Goal: Navigation & Orientation: Find specific page/section

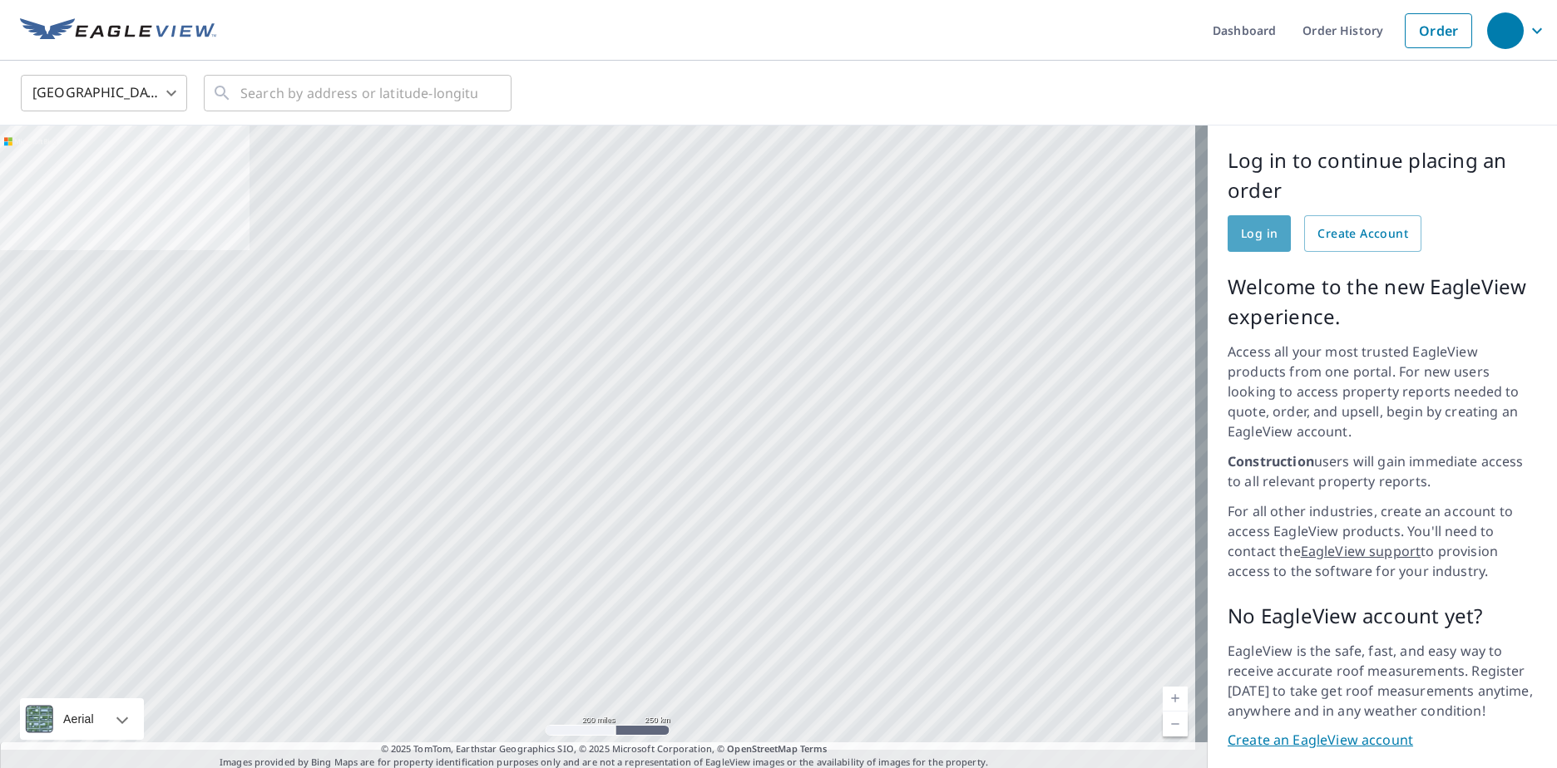
click at [1253, 237] on span "Log in" at bounding box center [1259, 234] width 37 height 21
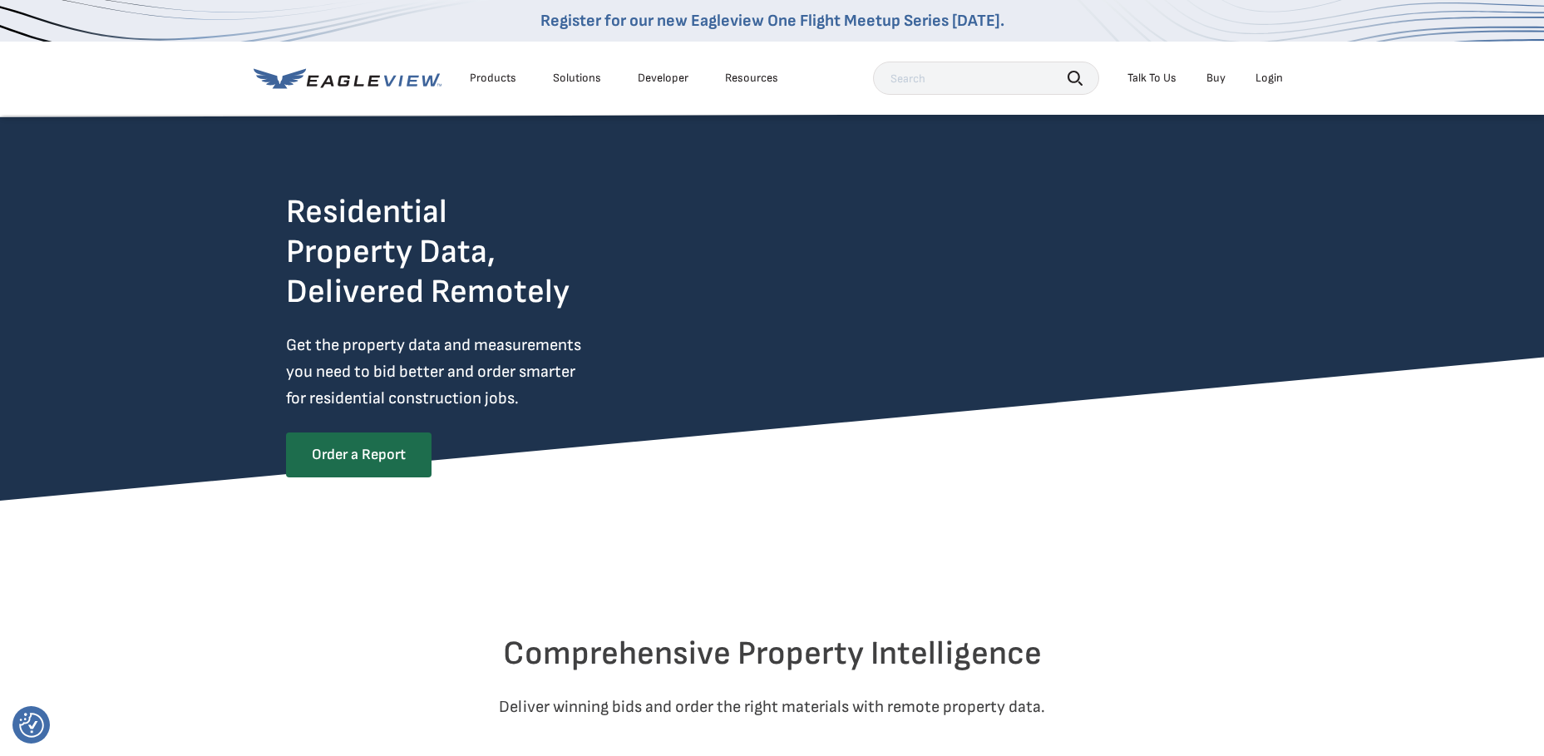
click at [1269, 82] on div "Login" at bounding box center [1269, 78] width 27 height 15
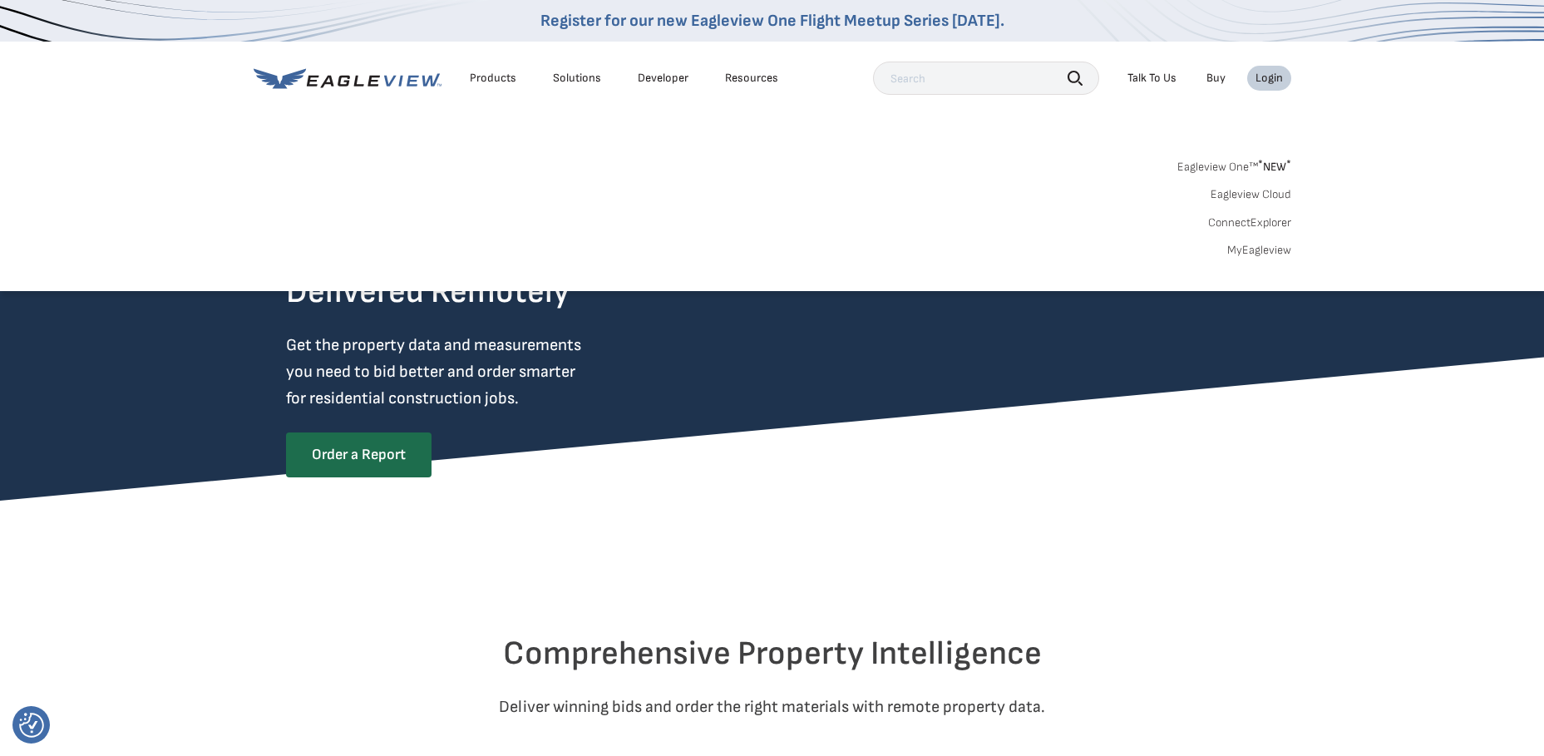
click at [1252, 250] on link "MyEagleview" at bounding box center [1259, 250] width 64 height 15
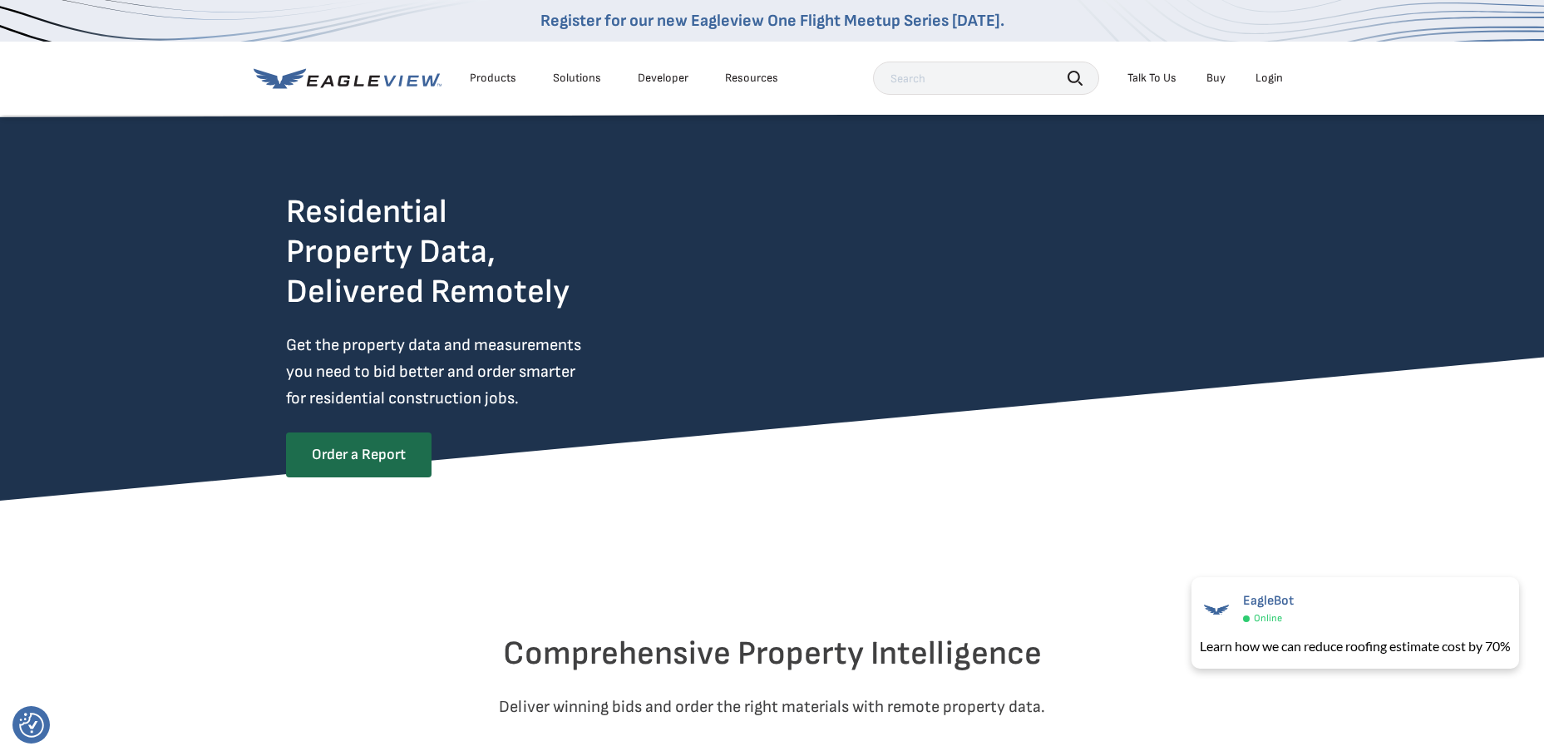
click at [1262, 79] on div "Login" at bounding box center [1269, 78] width 27 height 15
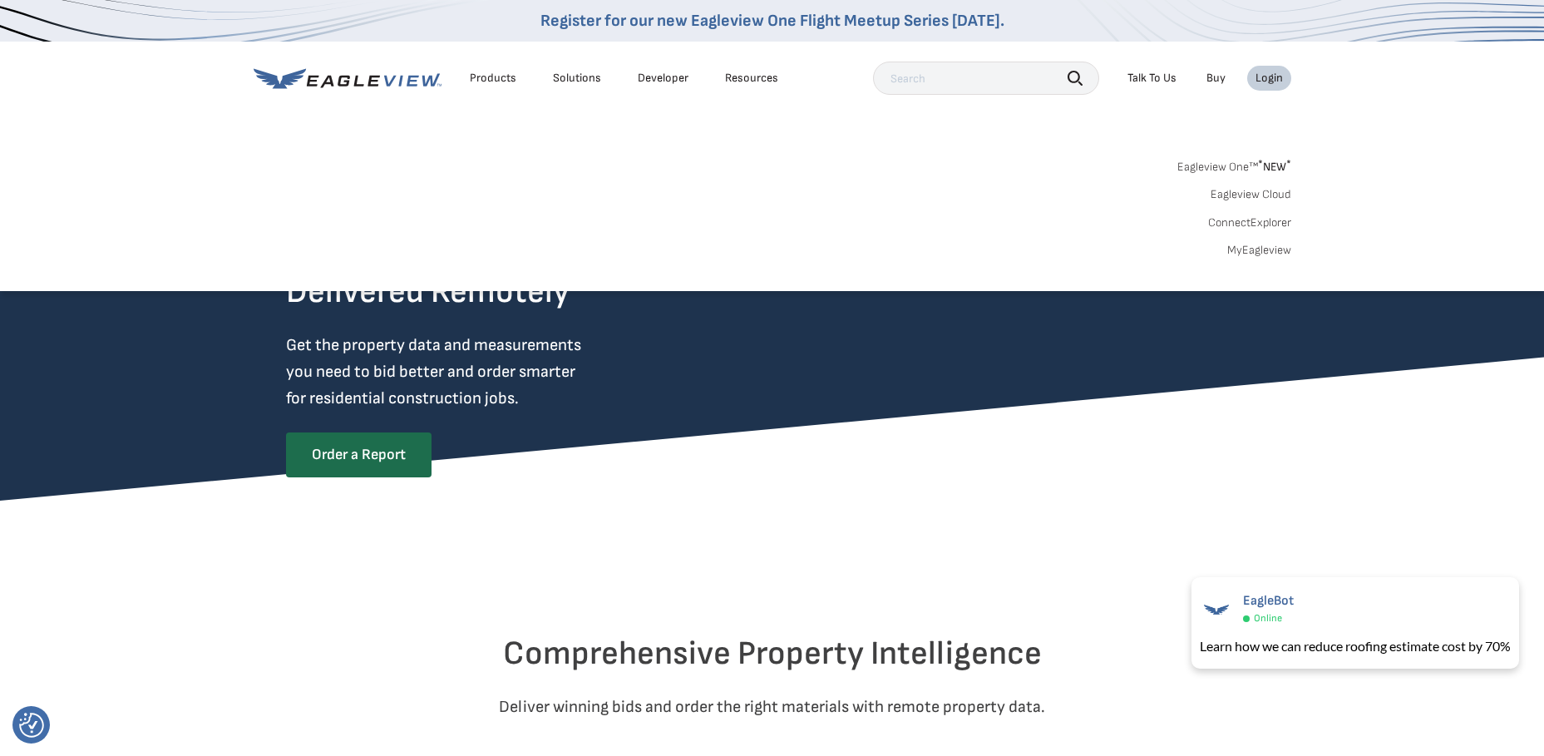
click at [1253, 195] on link "Eagleview Cloud" at bounding box center [1251, 194] width 81 height 15
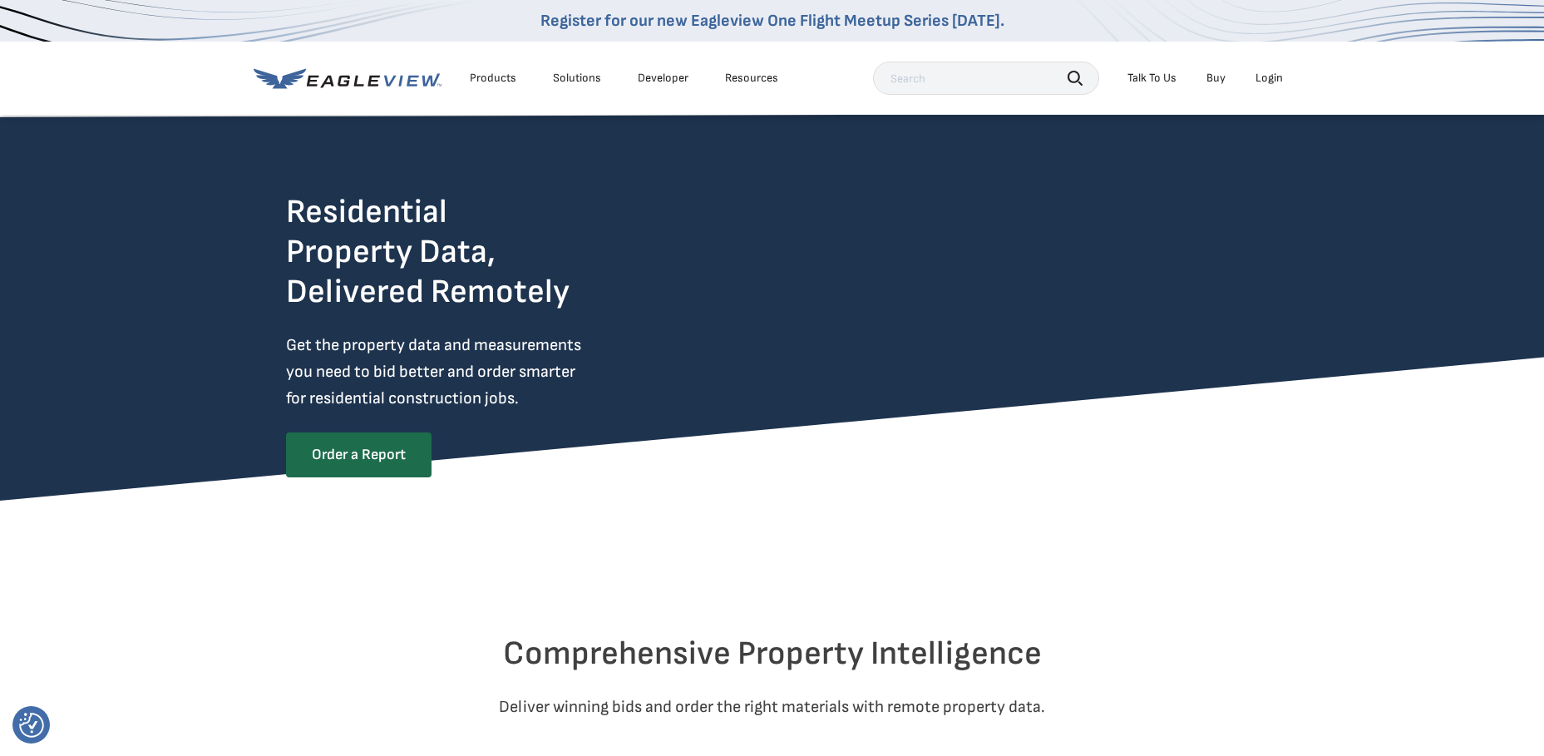
click at [360, 76] on icon at bounding box center [348, 78] width 188 height 21
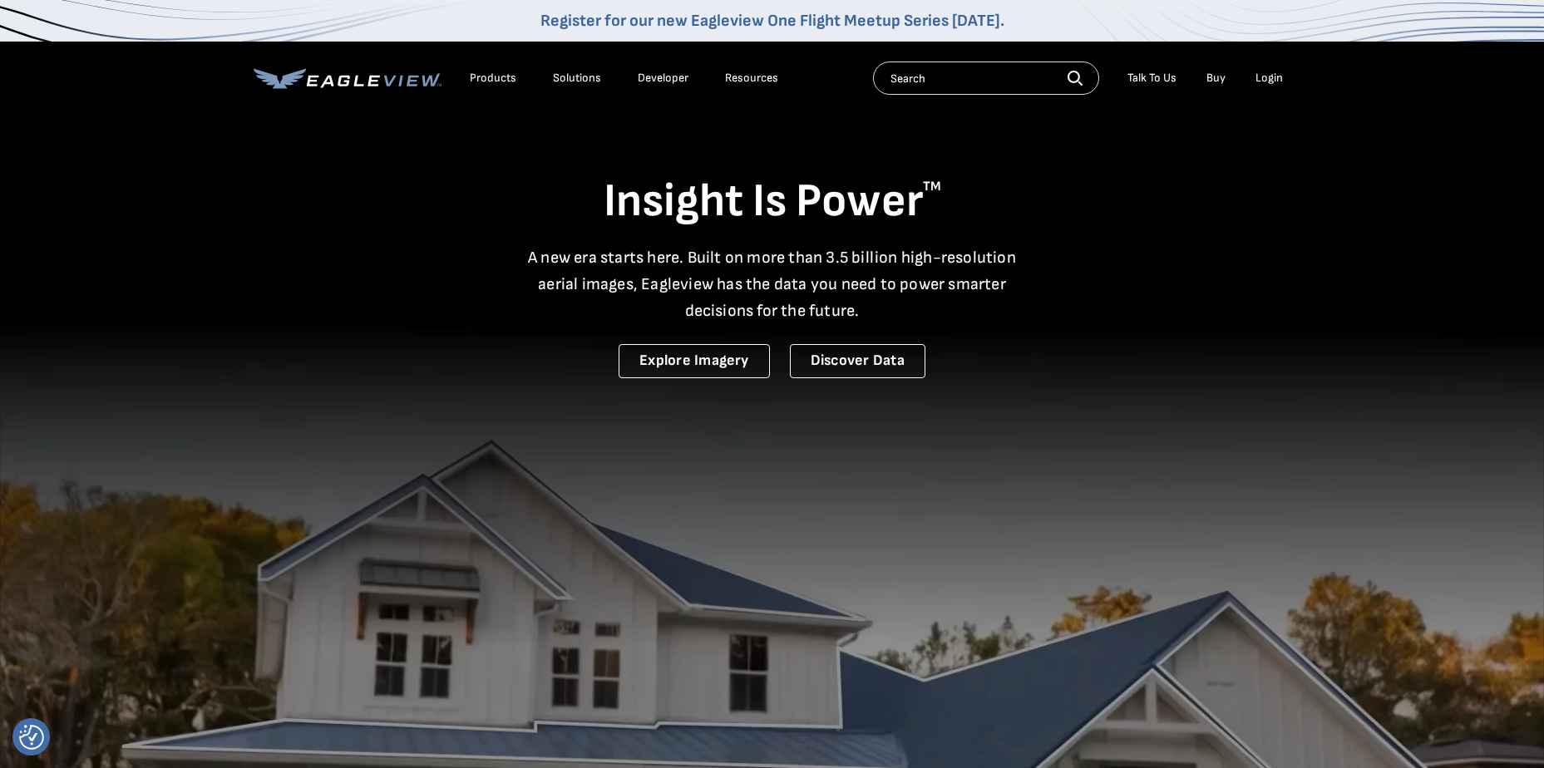
click at [361, 77] on icon at bounding box center [348, 78] width 188 height 21
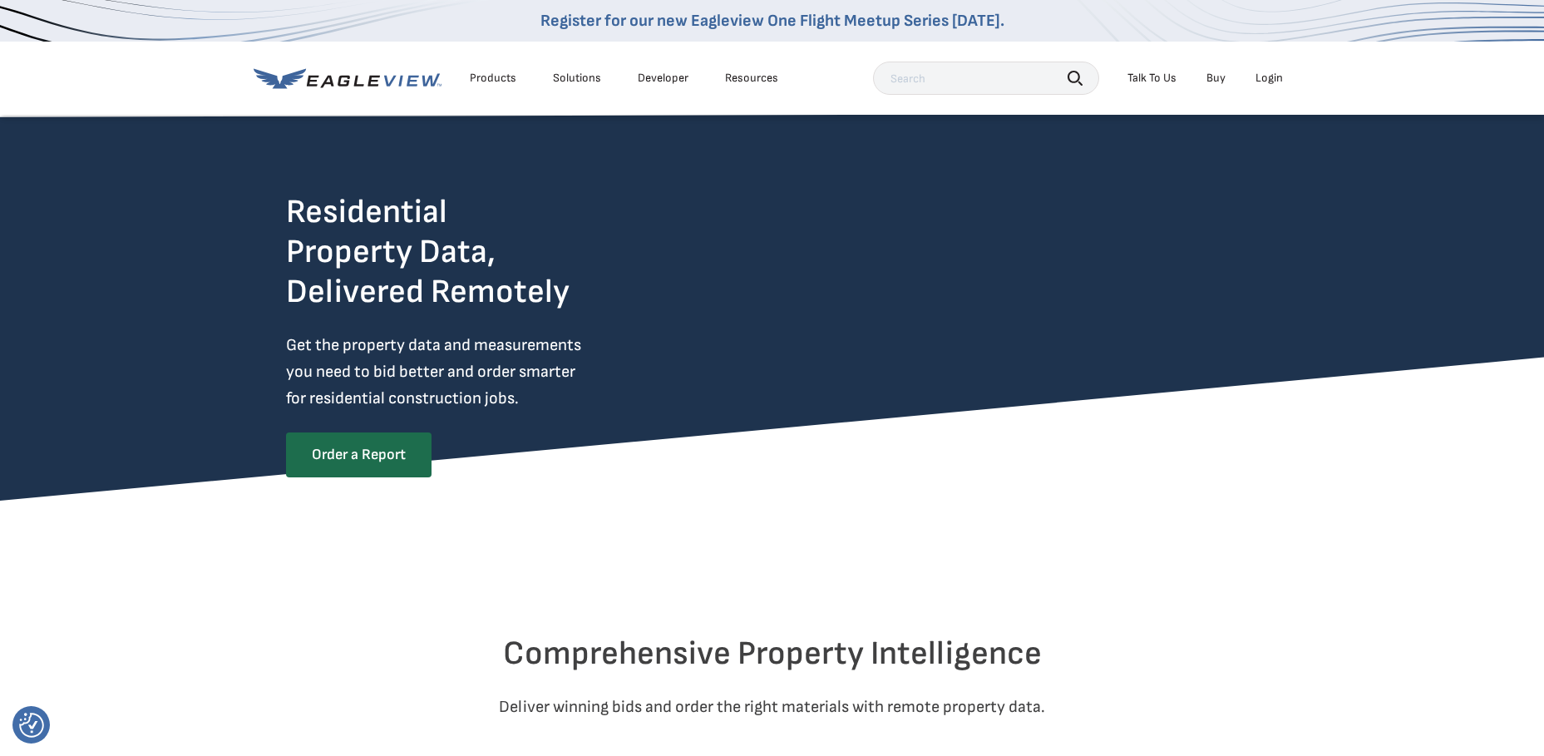
click at [1266, 74] on div "Login" at bounding box center [1269, 78] width 27 height 15
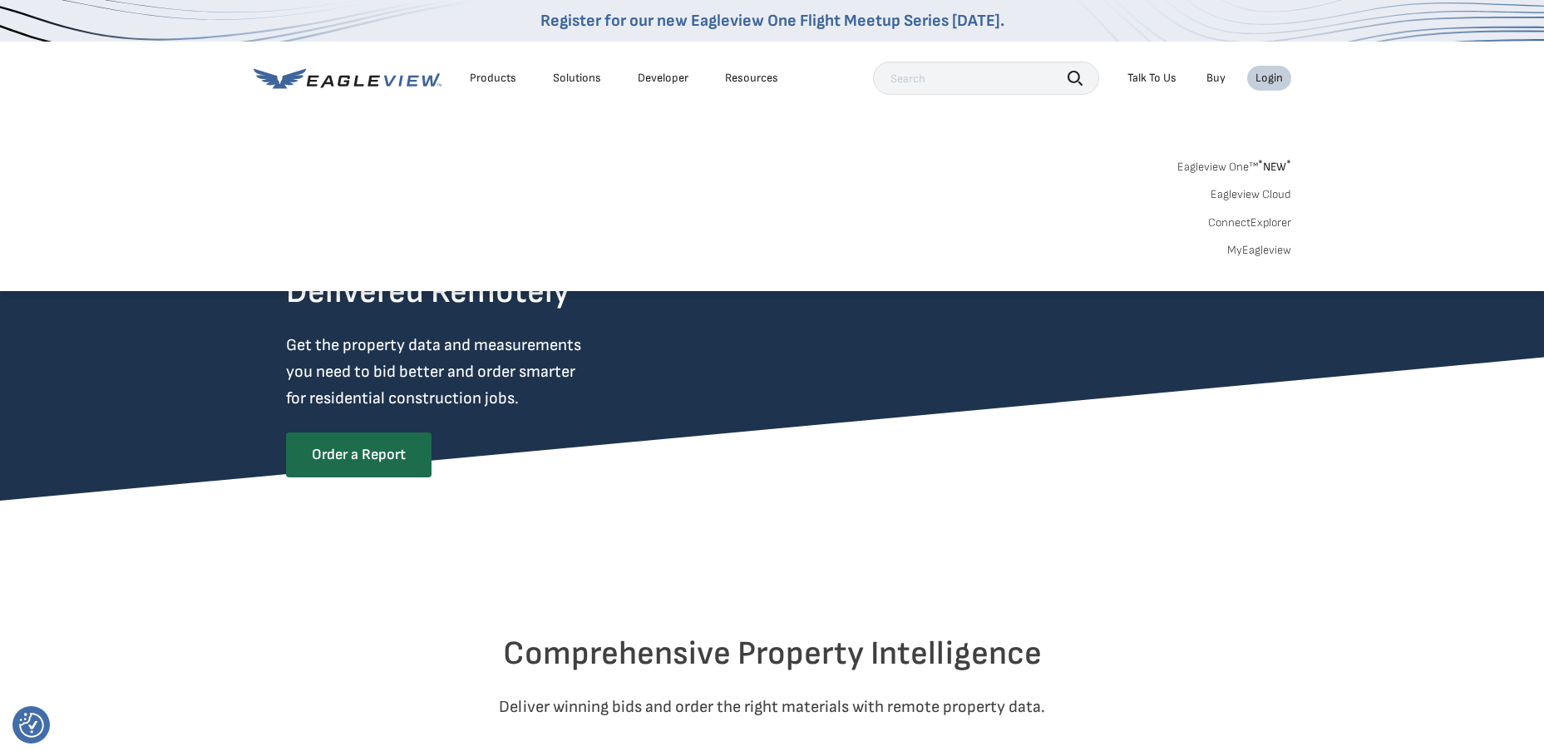
click at [1225, 165] on link "Eagleview One™ * NEW *" at bounding box center [1235, 164] width 114 height 19
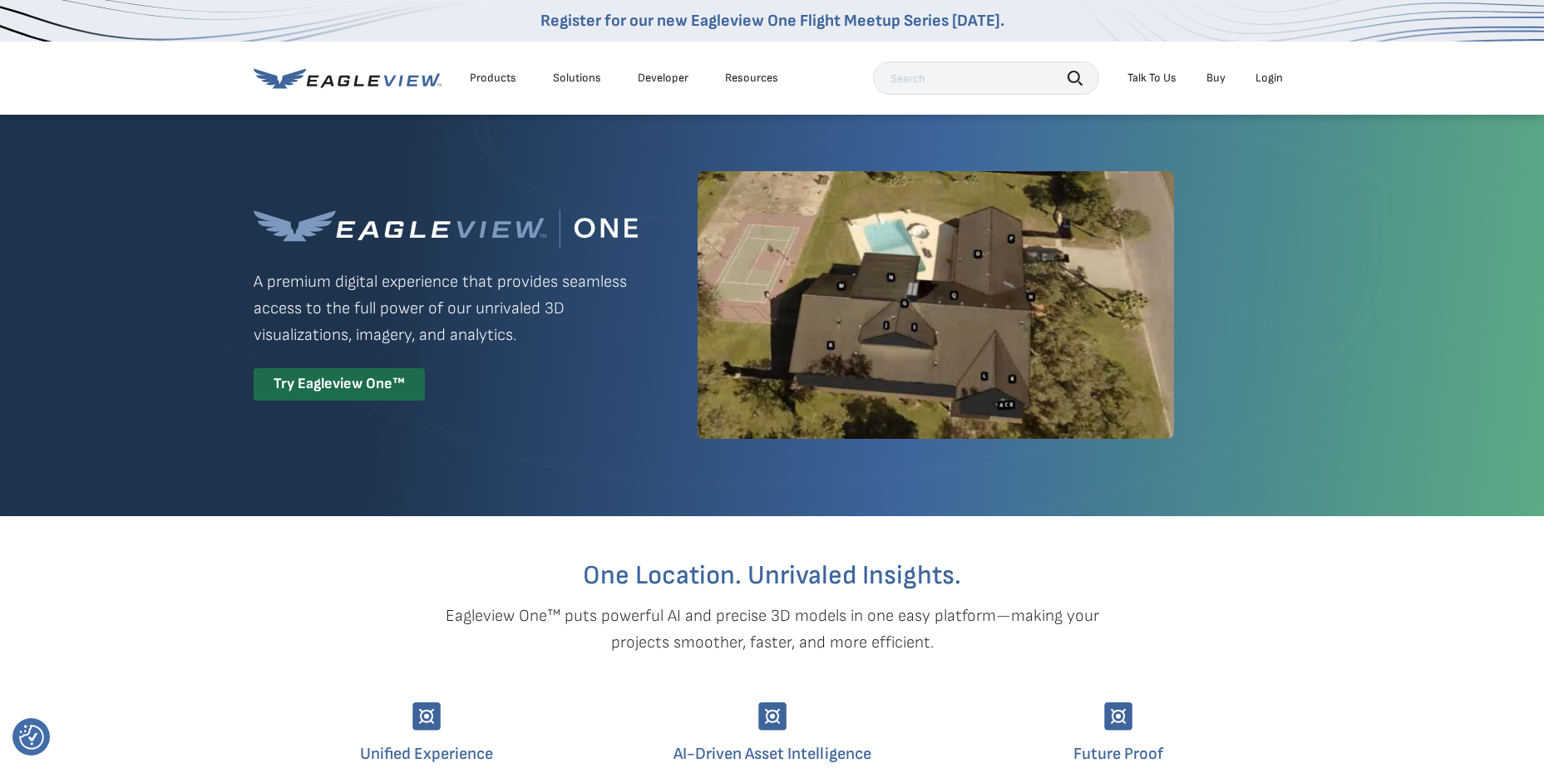
click at [1257, 77] on div "Login" at bounding box center [1269, 78] width 27 height 15
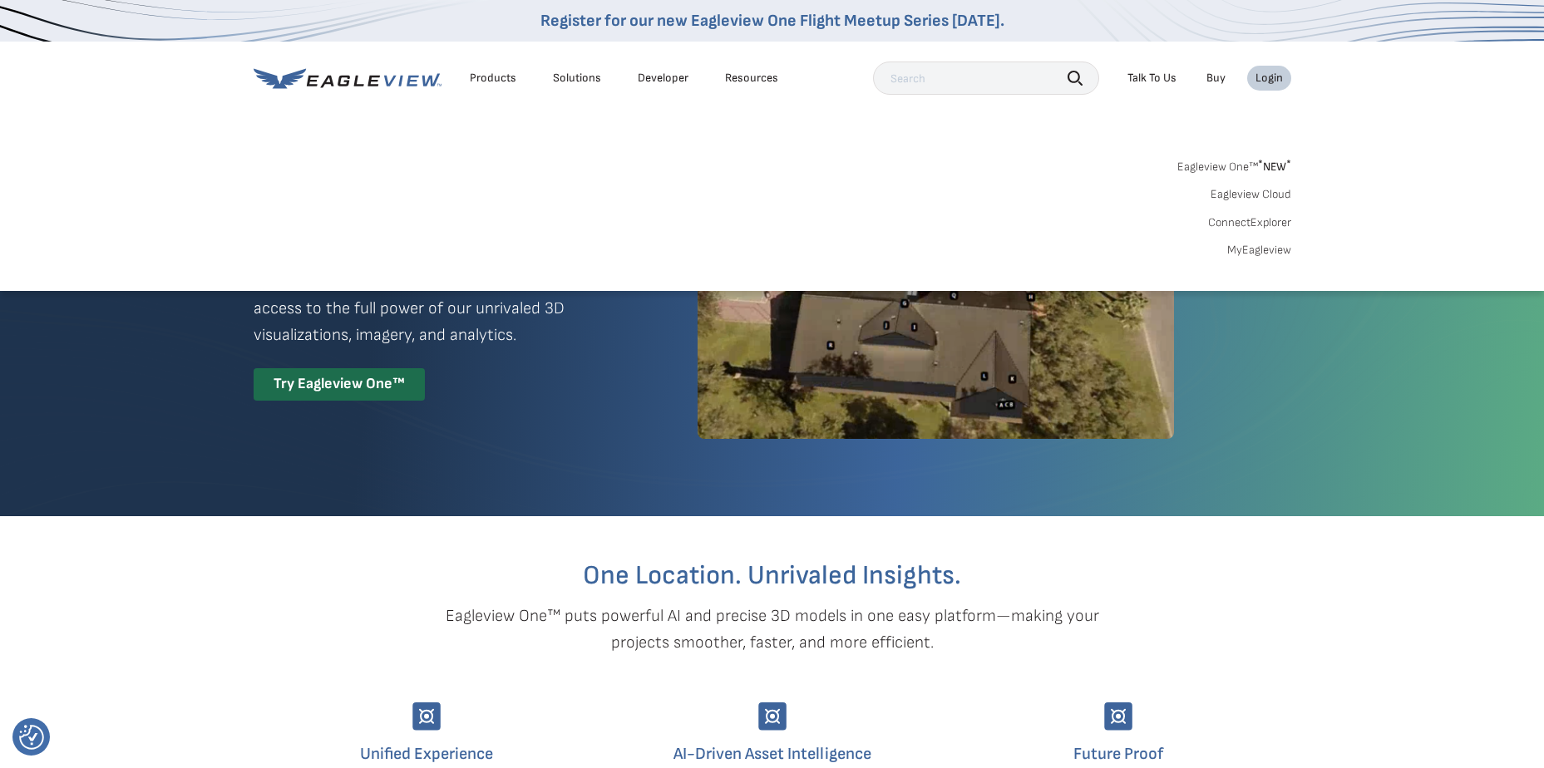
click at [1266, 167] on span "* NEW *" at bounding box center [1274, 167] width 33 height 14
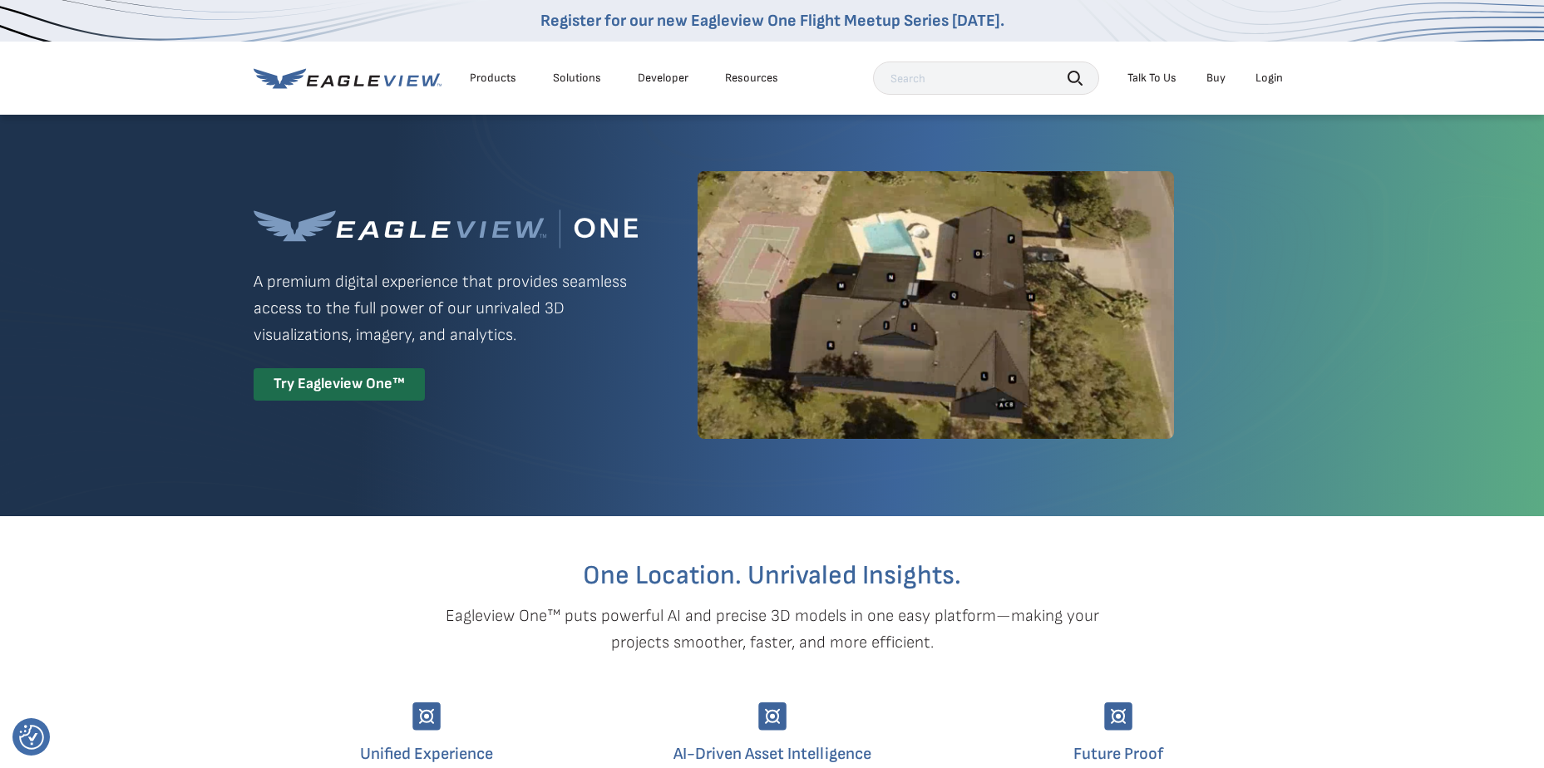
click at [1269, 82] on div "Login" at bounding box center [1269, 78] width 27 height 15
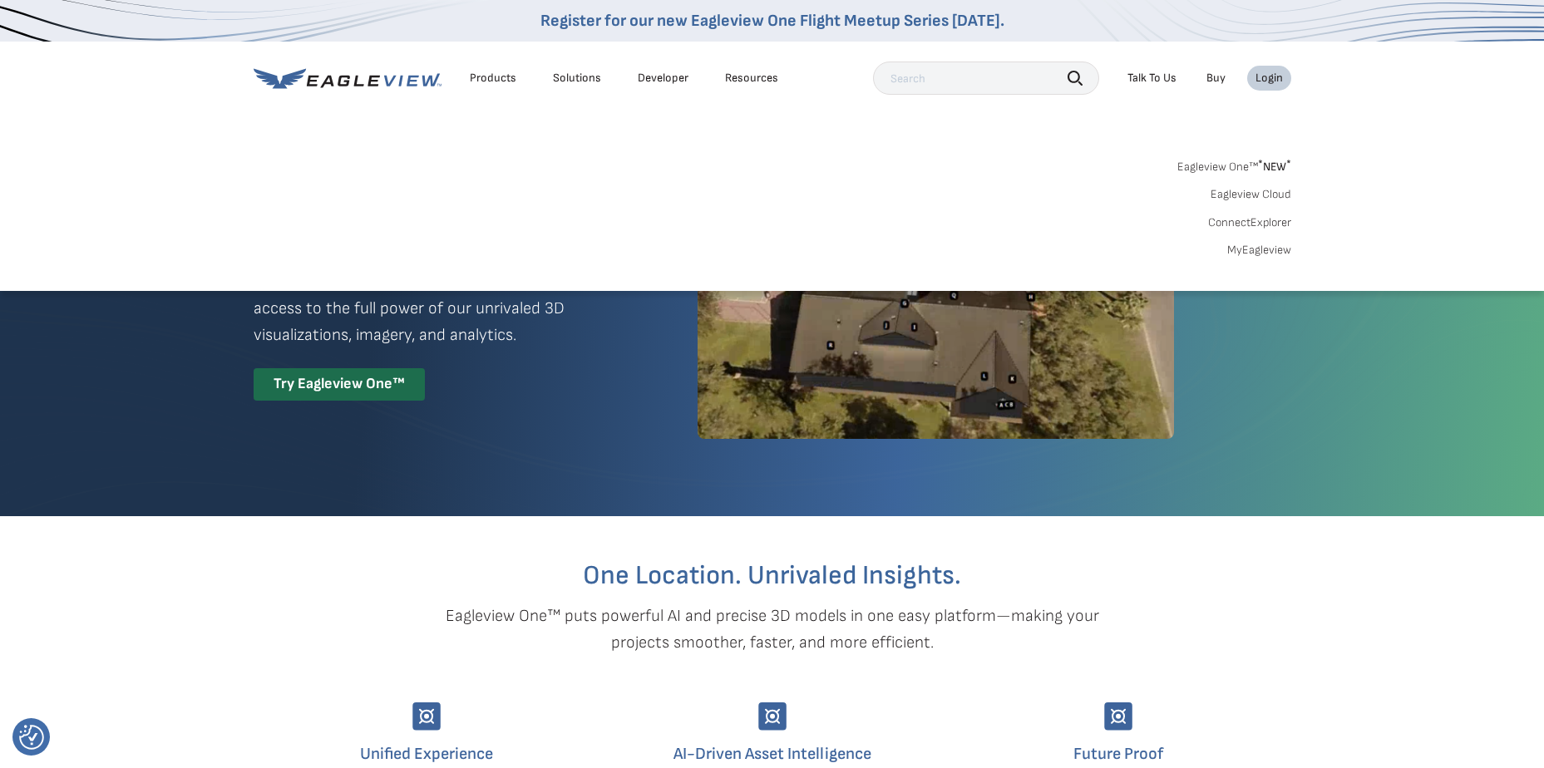
click at [1262, 79] on div "Login" at bounding box center [1269, 78] width 27 height 15
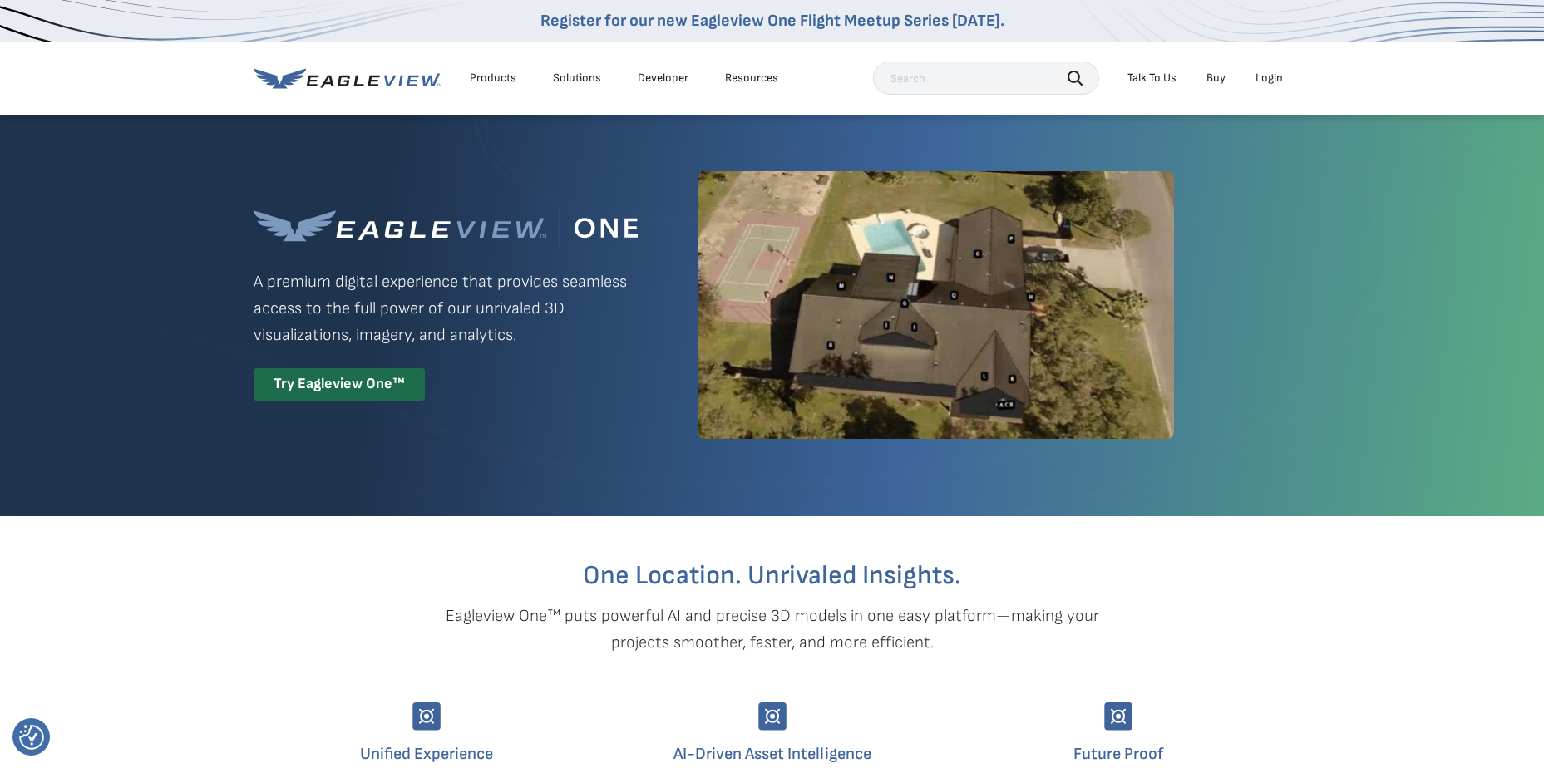
click at [1262, 79] on div "Login" at bounding box center [1269, 78] width 27 height 15
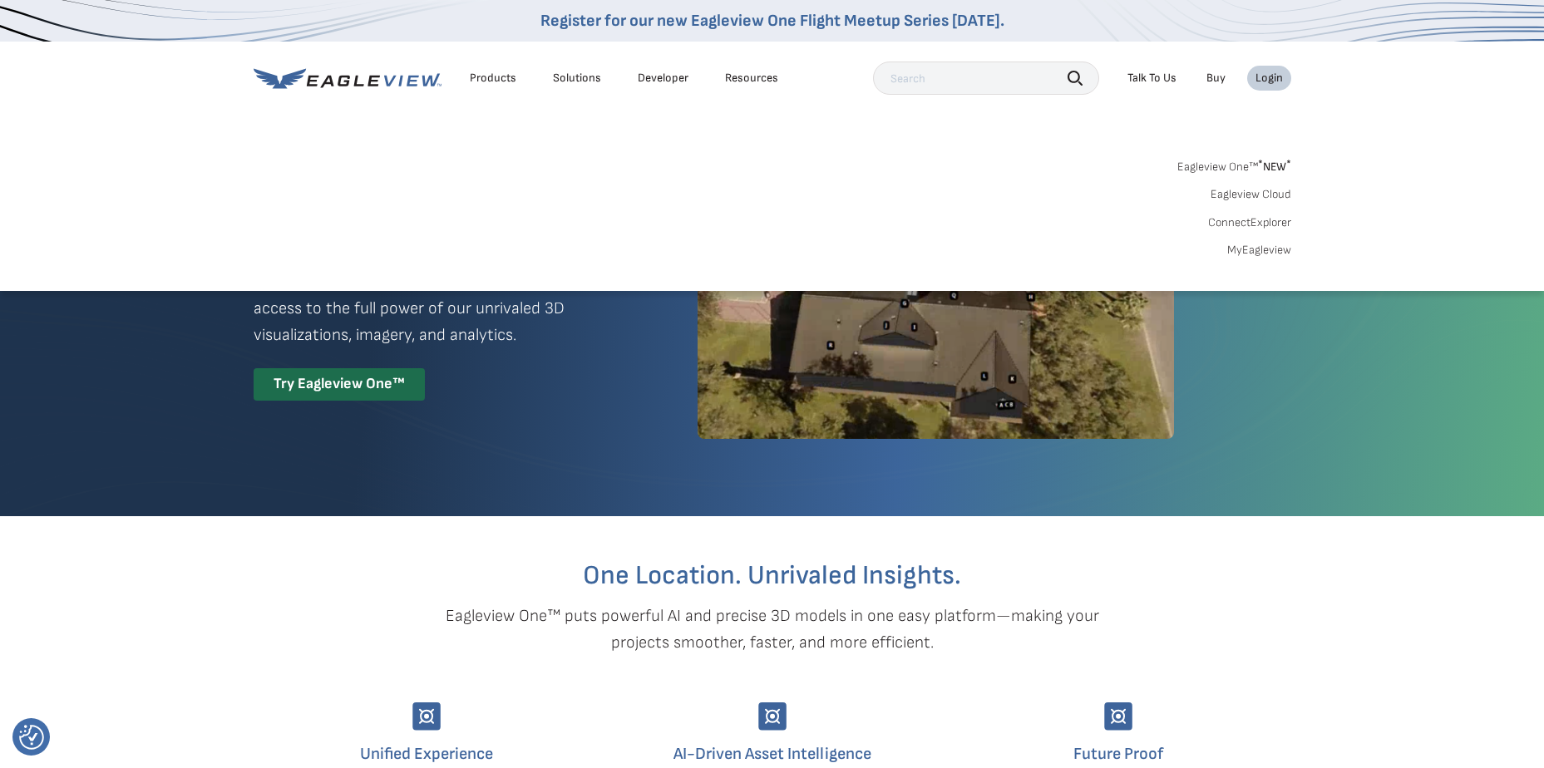
click at [1259, 72] on div "Login" at bounding box center [1269, 78] width 27 height 15
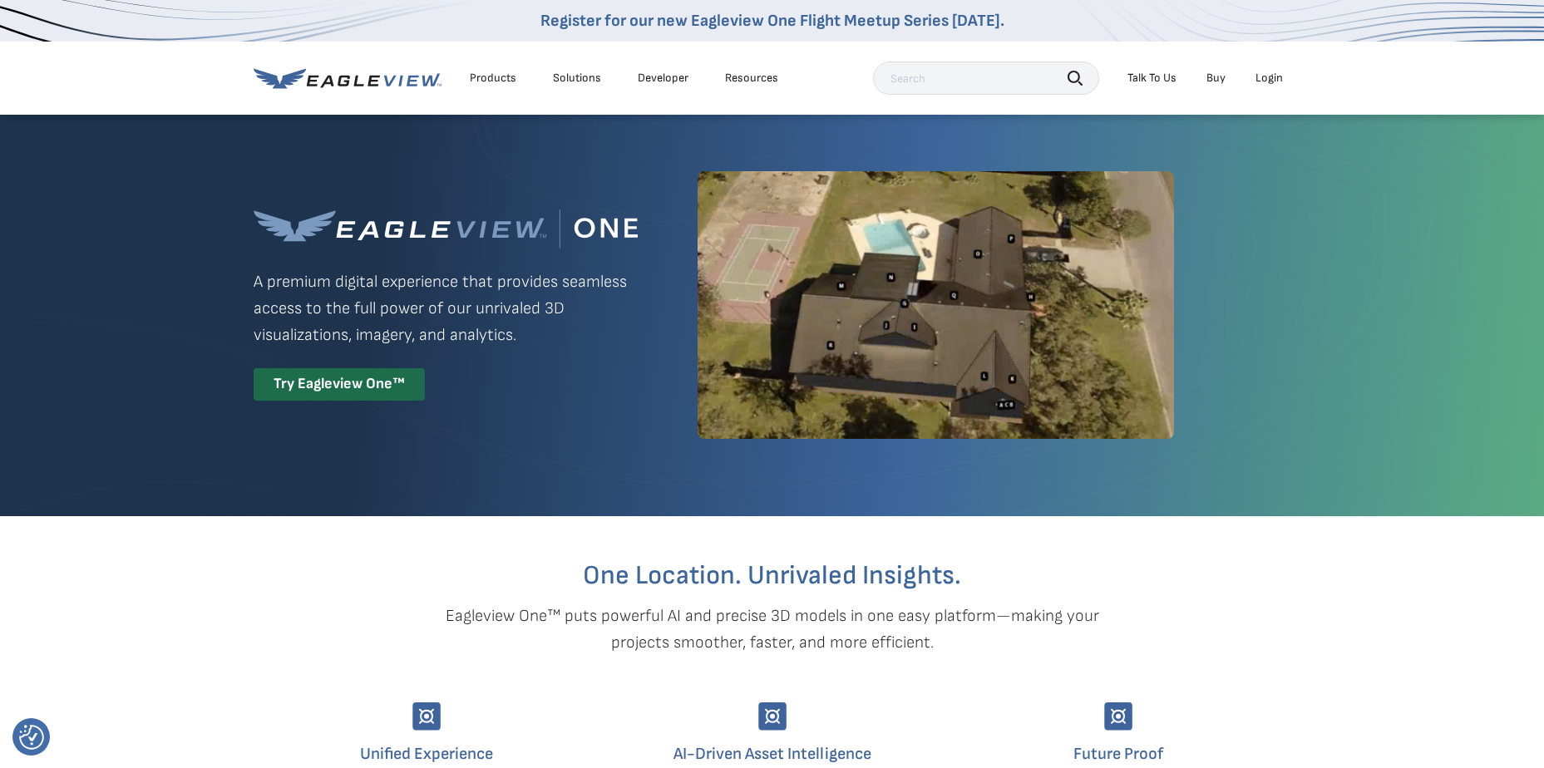
click at [1259, 72] on div "Login" at bounding box center [1269, 78] width 27 height 15
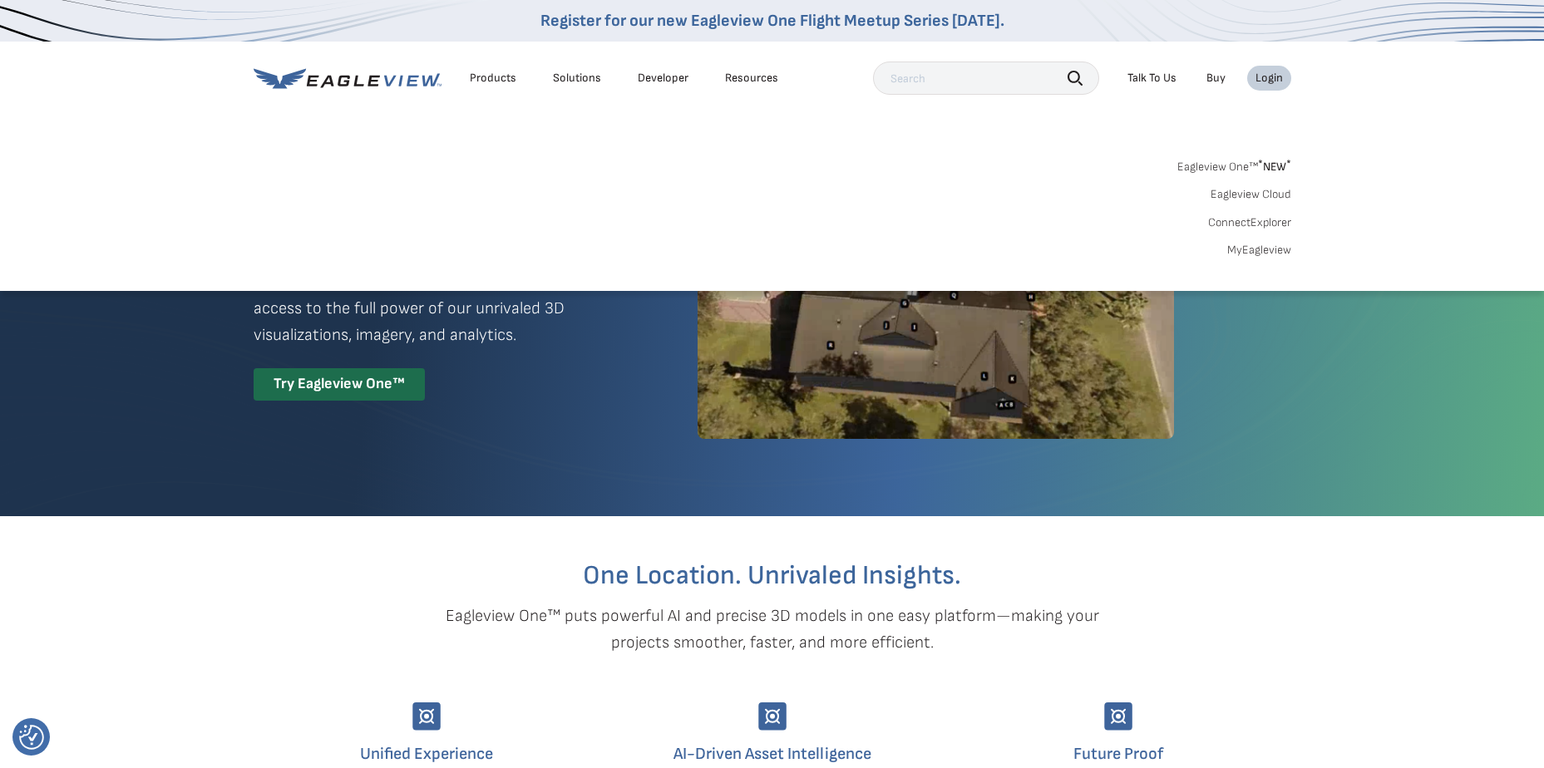
click at [1250, 249] on link "MyEagleview" at bounding box center [1259, 250] width 64 height 15
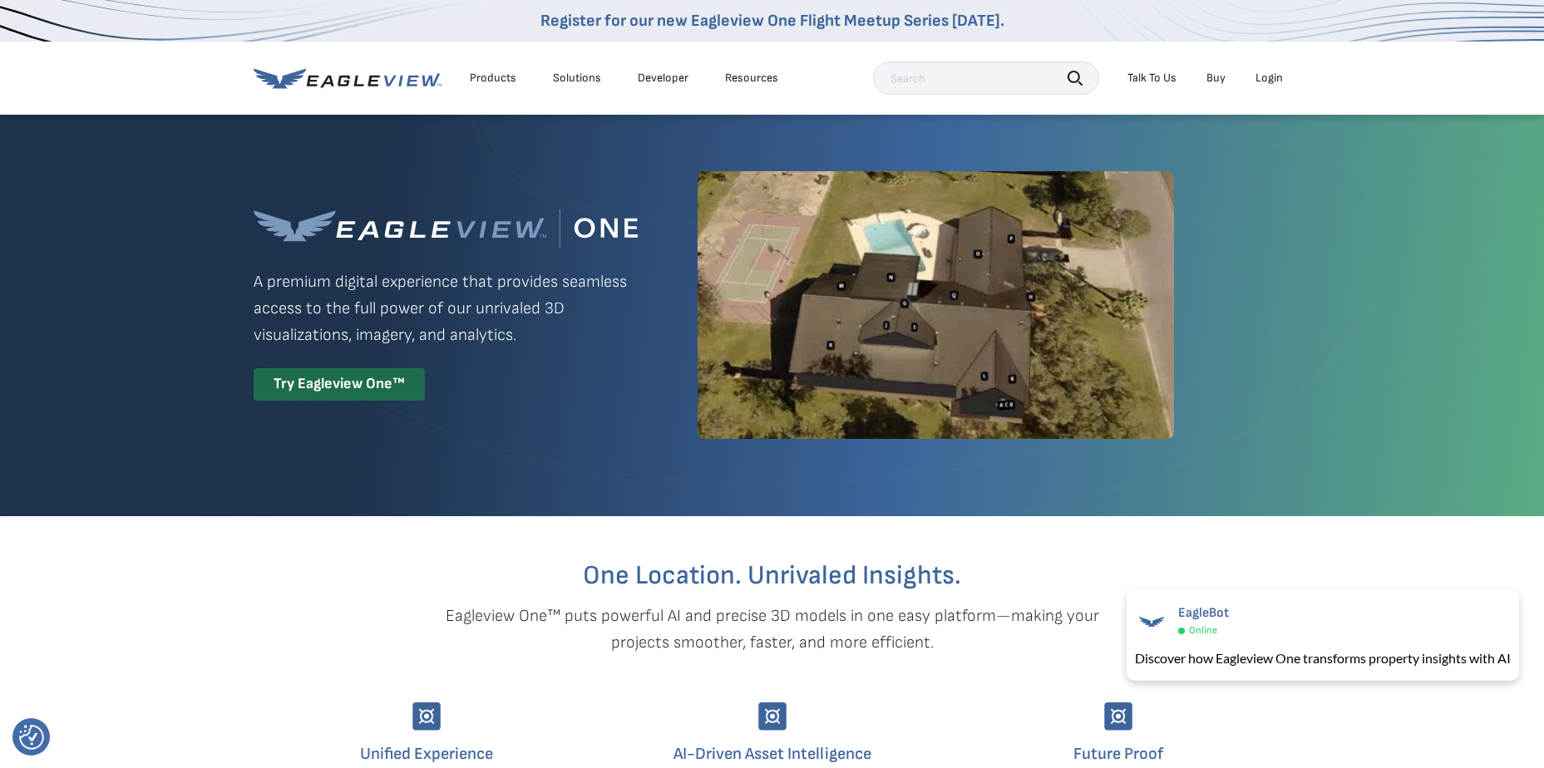
click at [1259, 72] on div "Login" at bounding box center [1269, 78] width 27 height 15
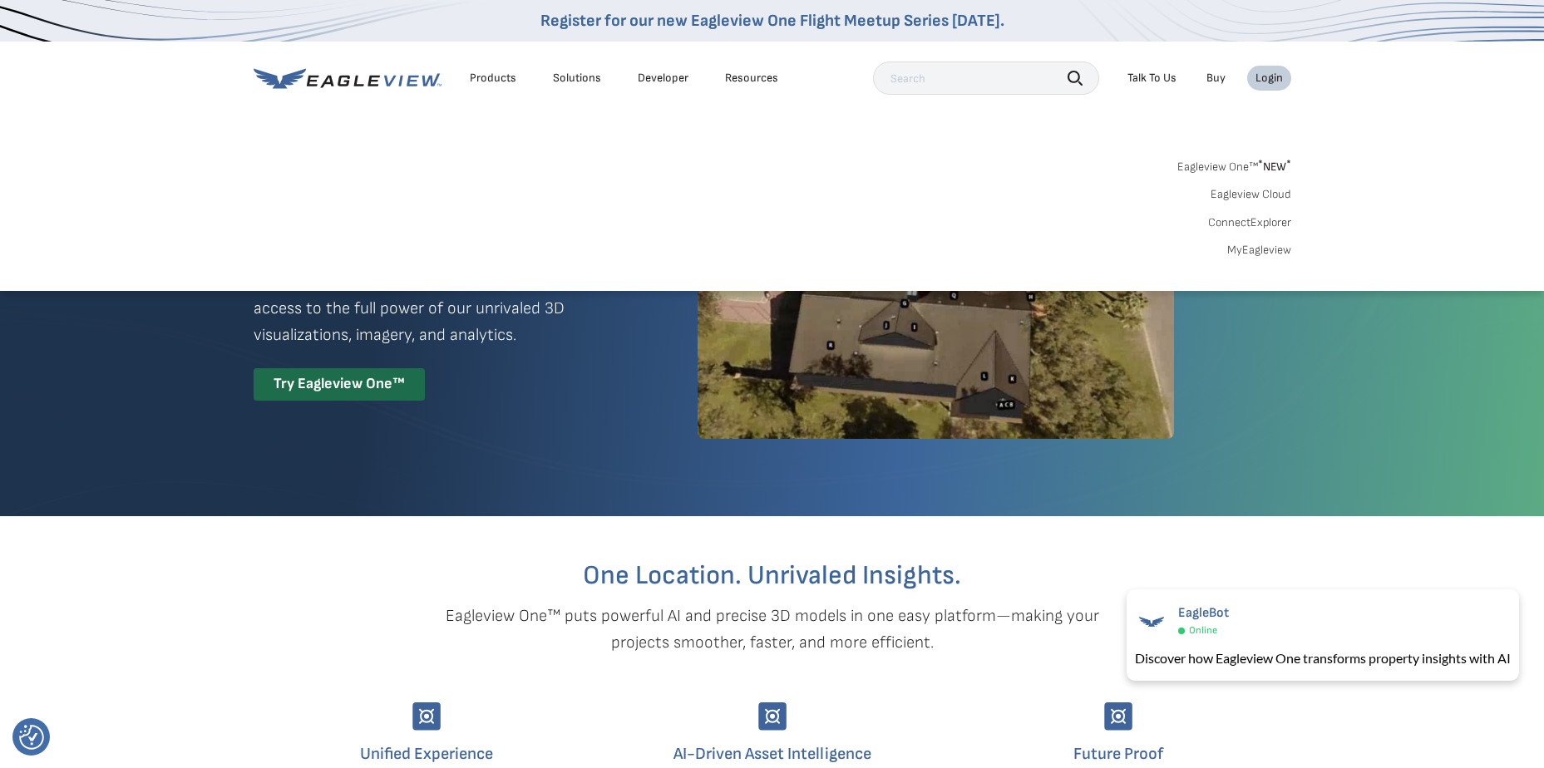
click at [1267, 225] on link "ConnectExplorer" at bounding box center [1249, 222] width 83 height 15
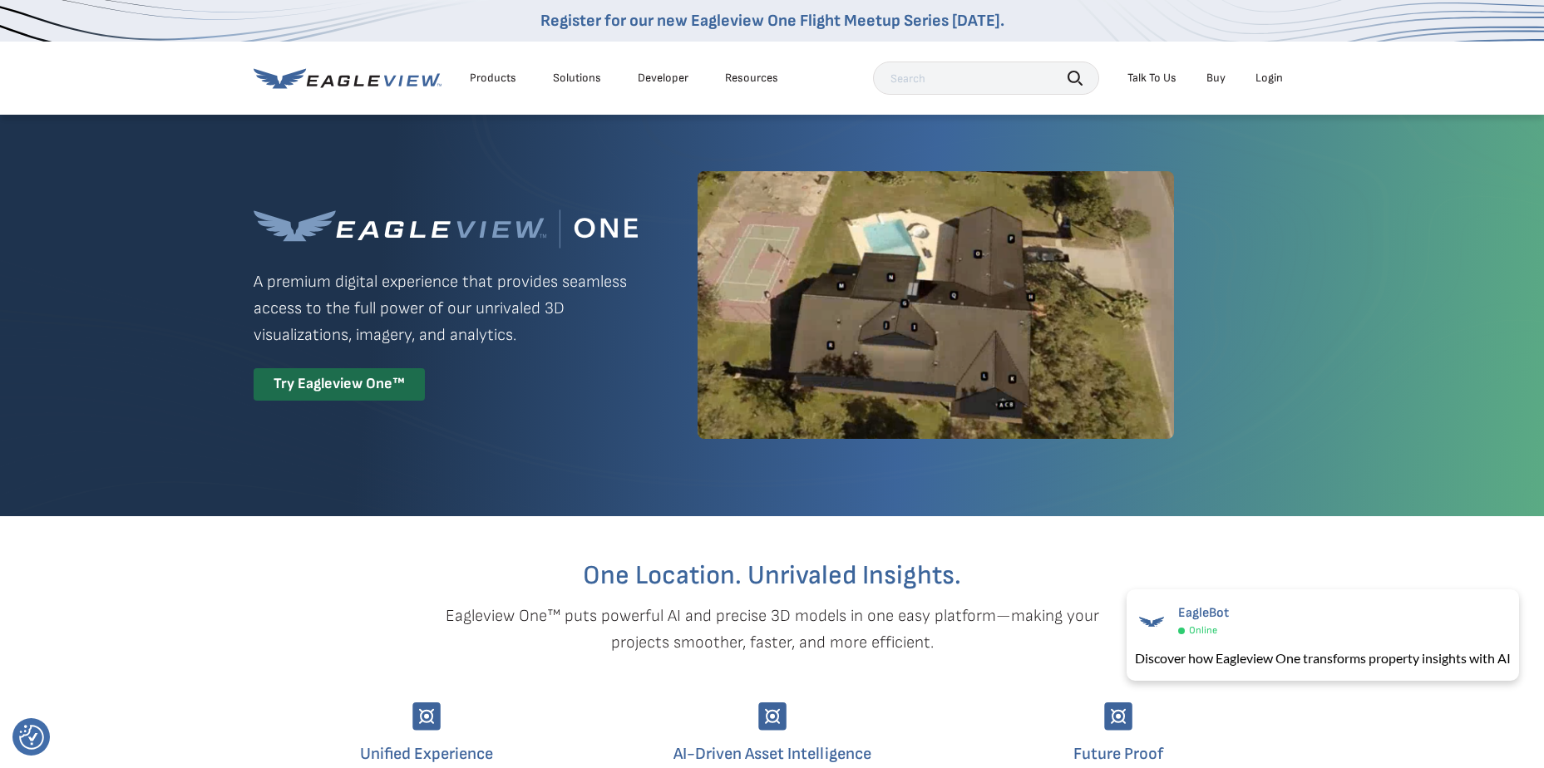
click at [962, 75] on input "text" at bounding box center [986, 78] width 226 height 33
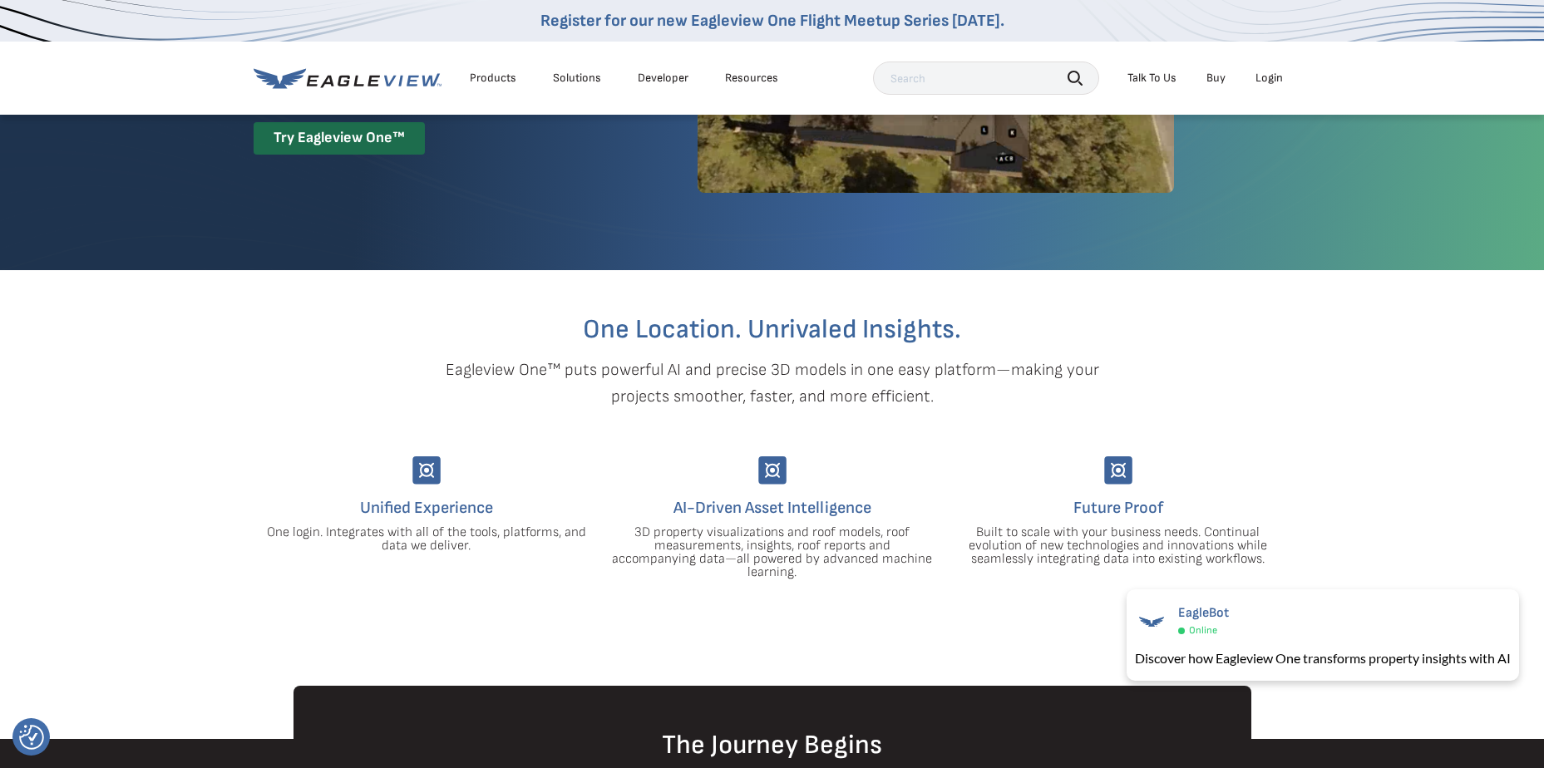
scroll to position [249, 0]
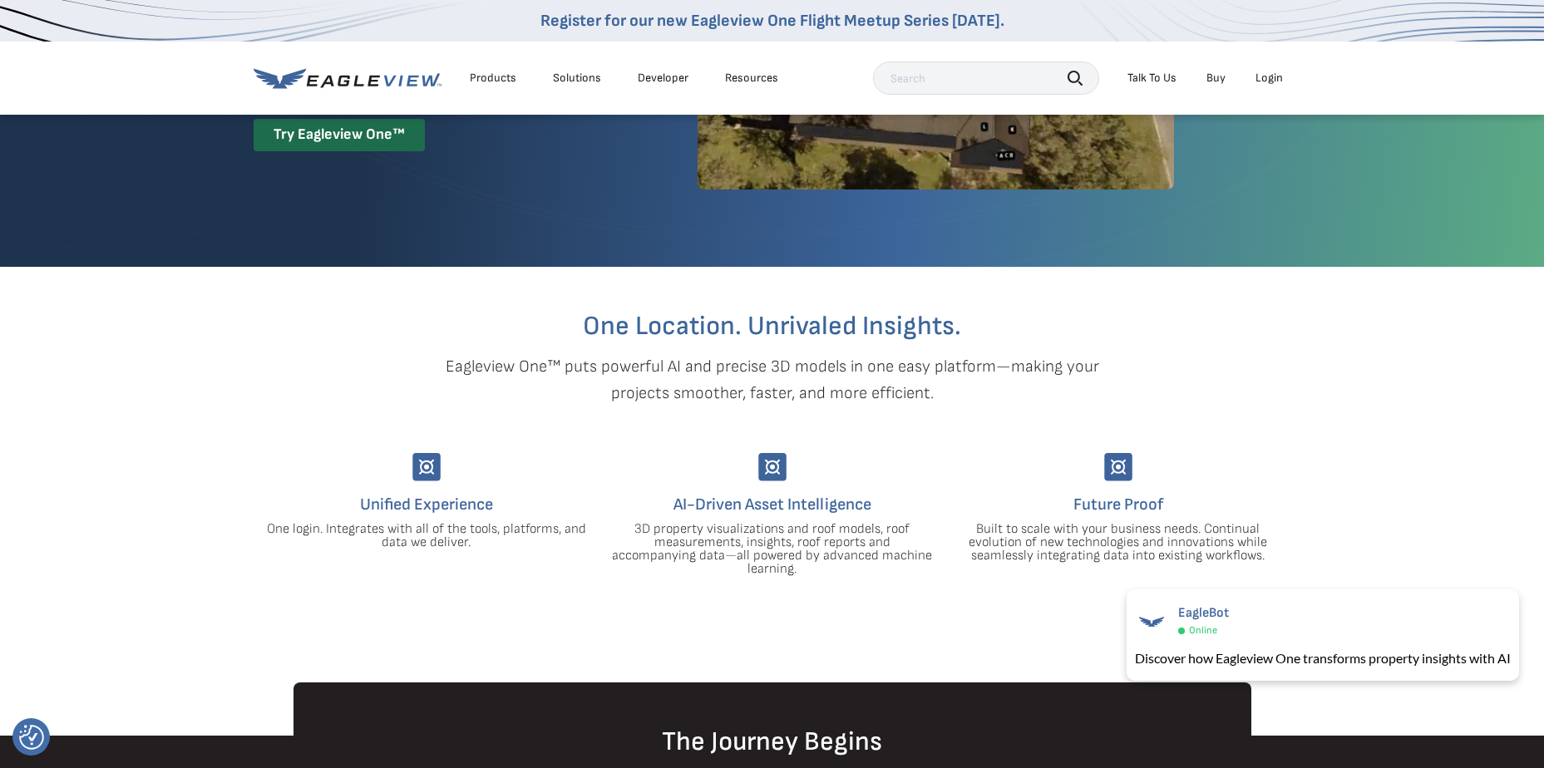
click at [1375, 447] on section "One Location. Unrivaled Insights. Eagleview One™ puts powerful AI and precise 3…" at bounding box center [772, 475] width 1544 height 416
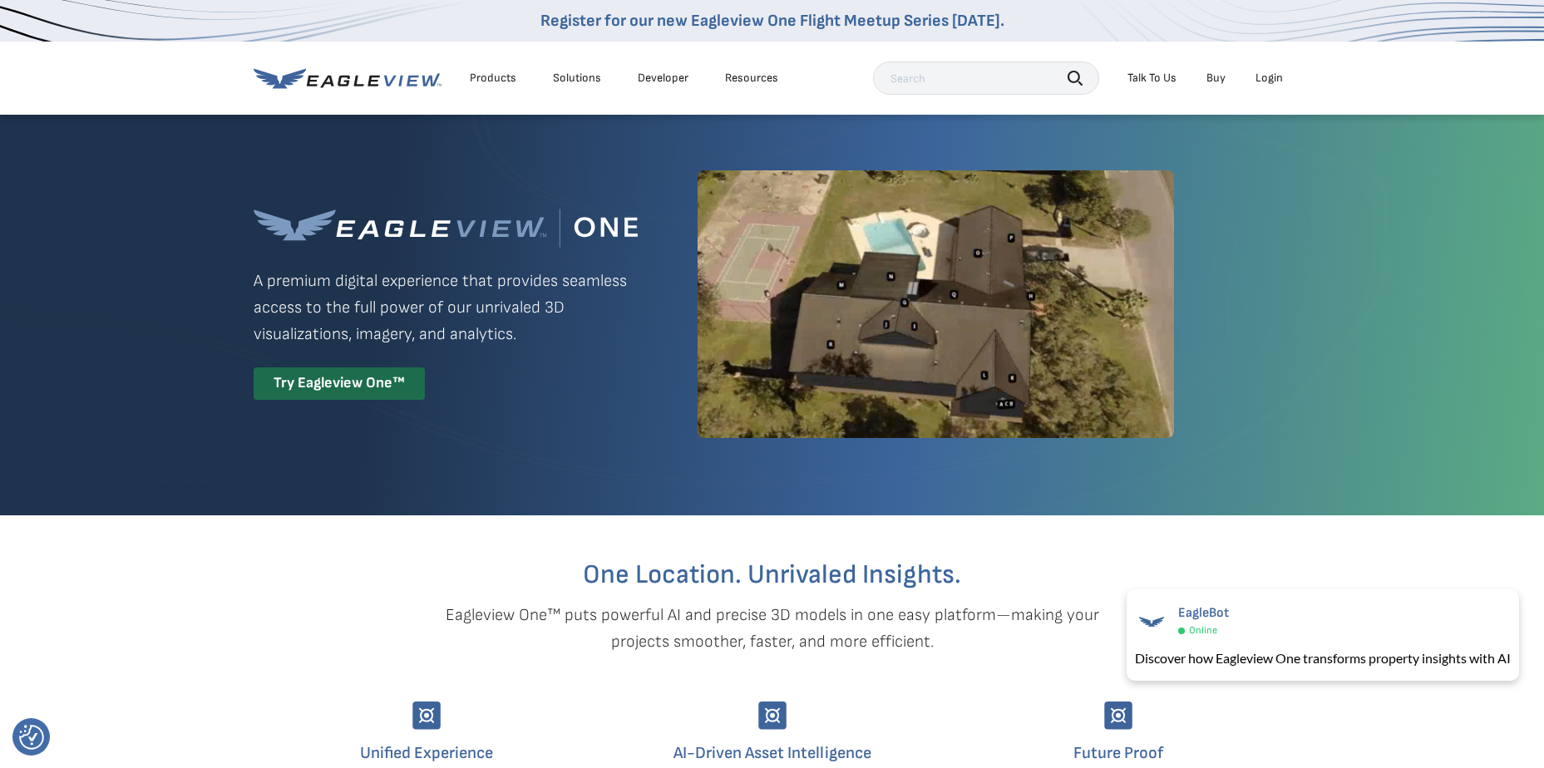
scroll to position [0, 0]
click at [1267, 78] on div "Login" at bounding box center [1269, 78] width 27 height 15
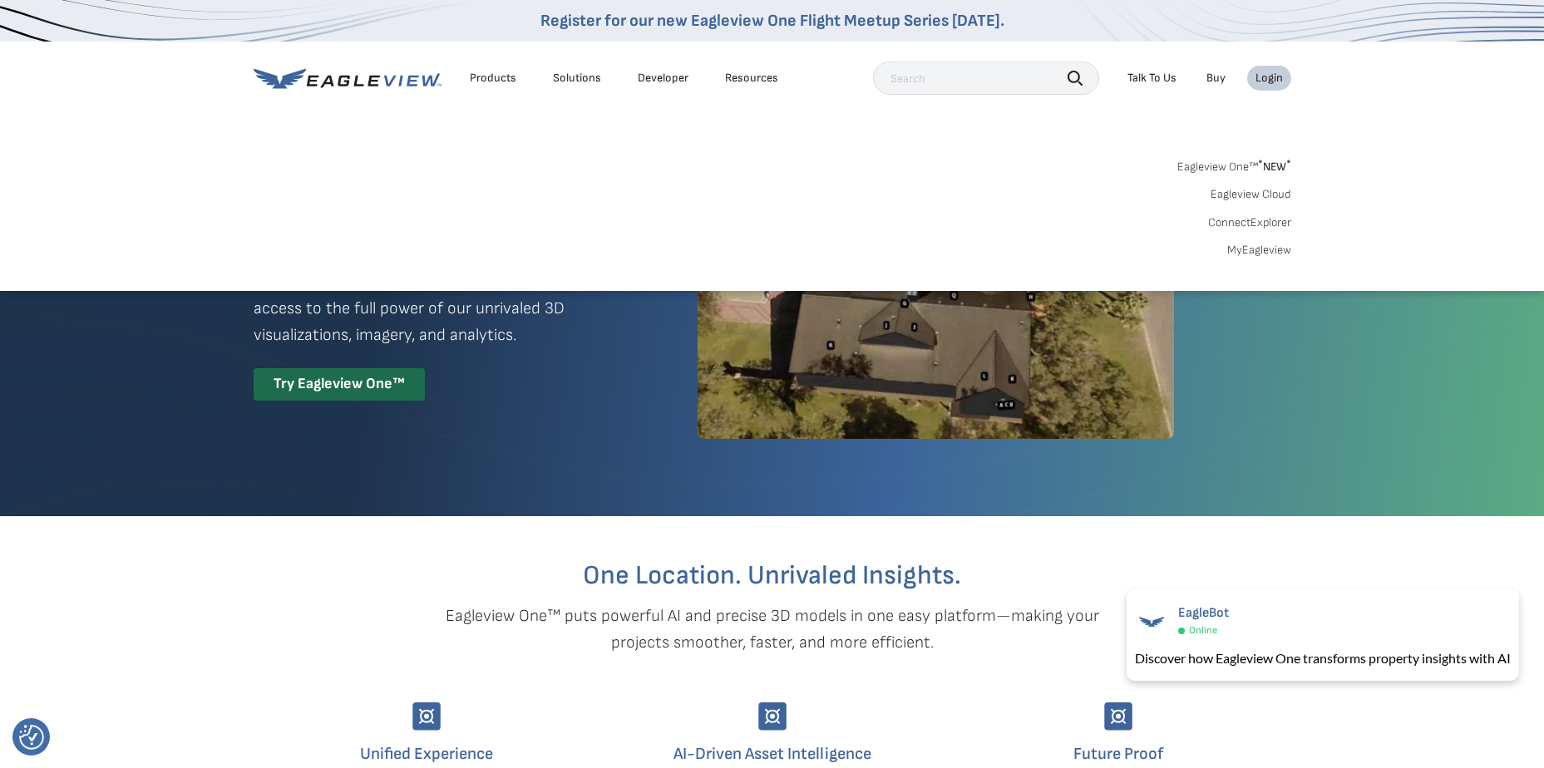
click at [1253, 252] on link "MyEagleview" at bounding box center [1259, 250] width 64 height 15
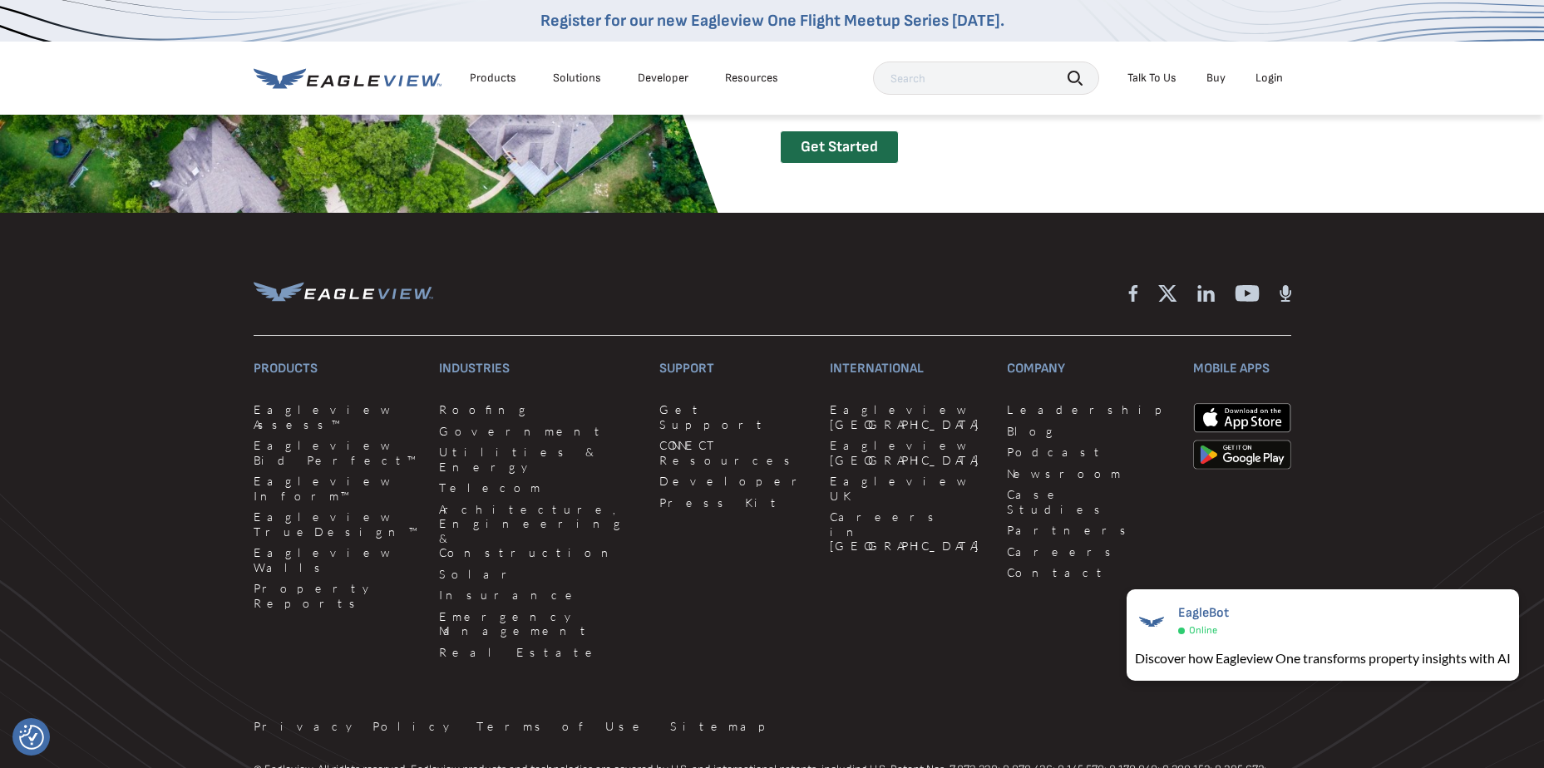
scroll to position [3949, 0]
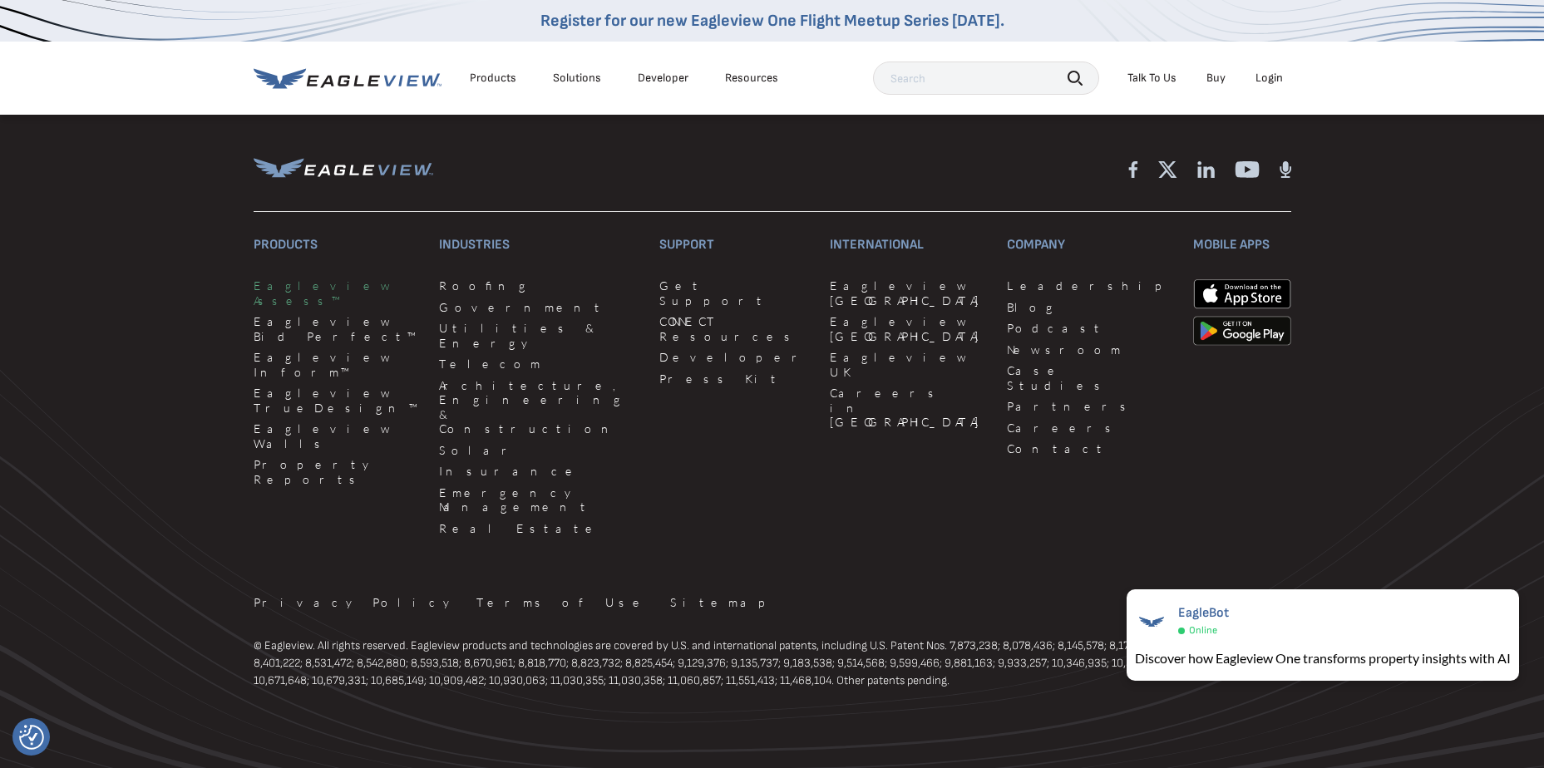
click at [309, 290] on link "Eagleview Assess™" at bounding box center [336, 293] width 165 height 29
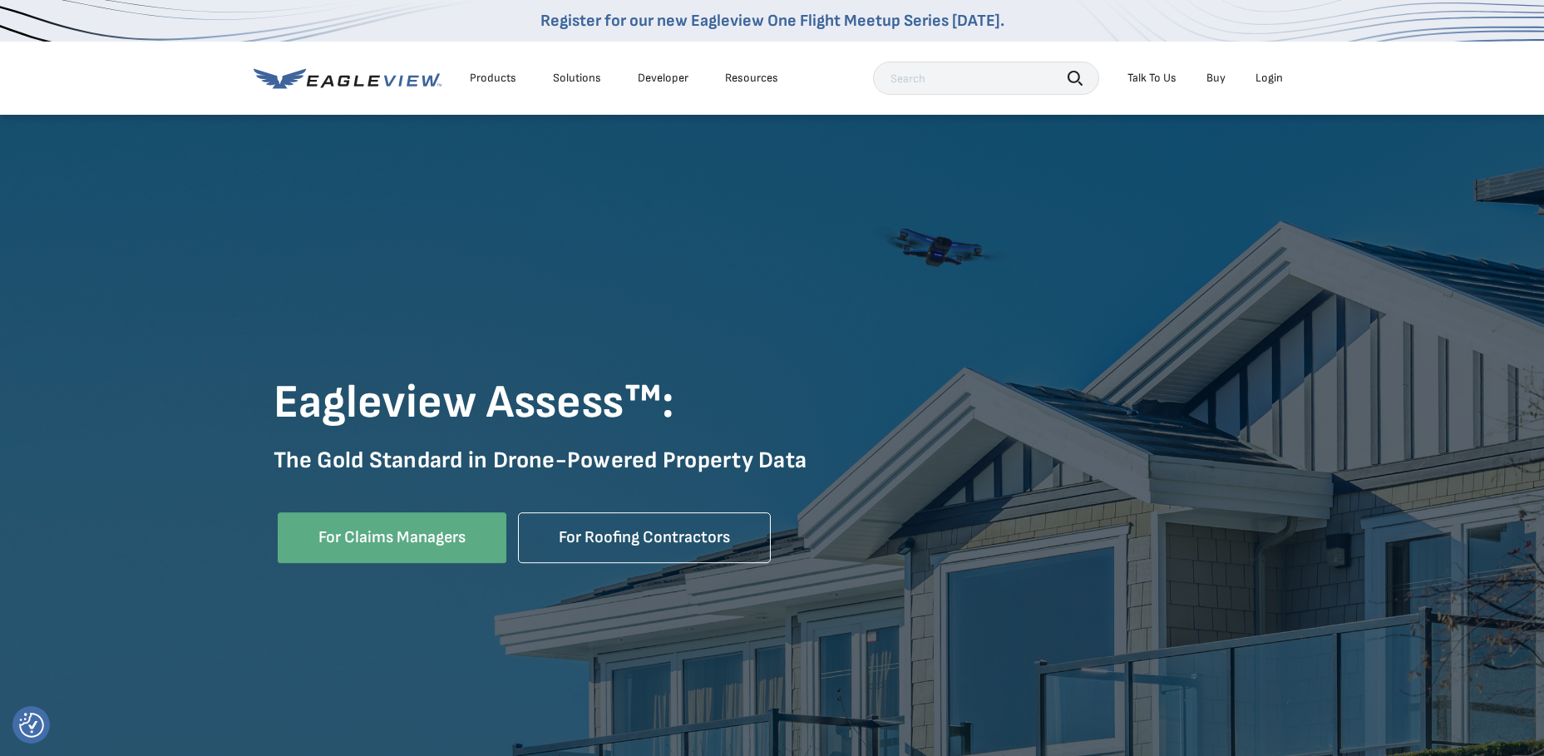
click at [1276, 84] on div "Login" at bounding box center [1269, 78] width 27 height 15
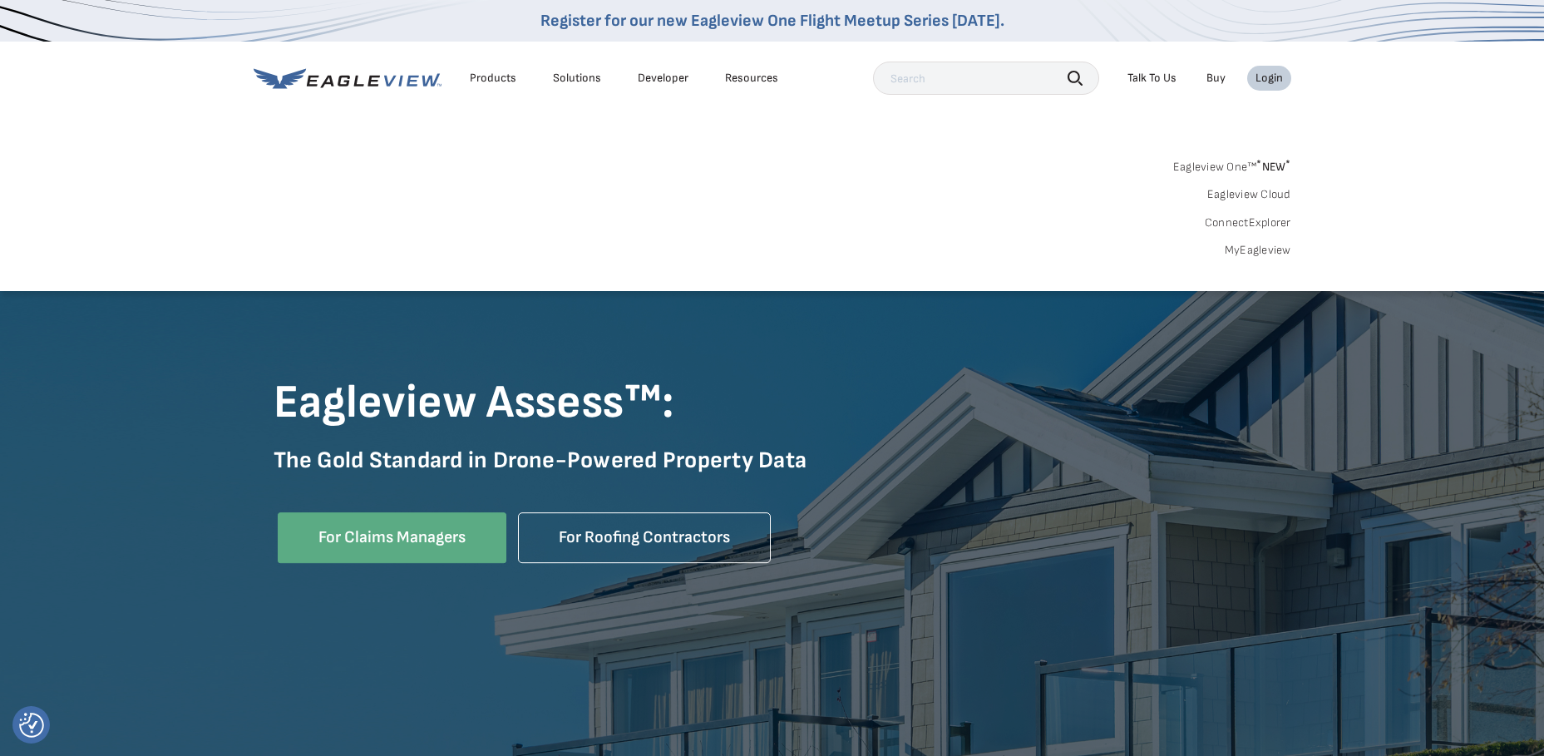
click at [1260, 246] on link "MyEagleview" at bounding box center [1258, 250] width 67 height 15
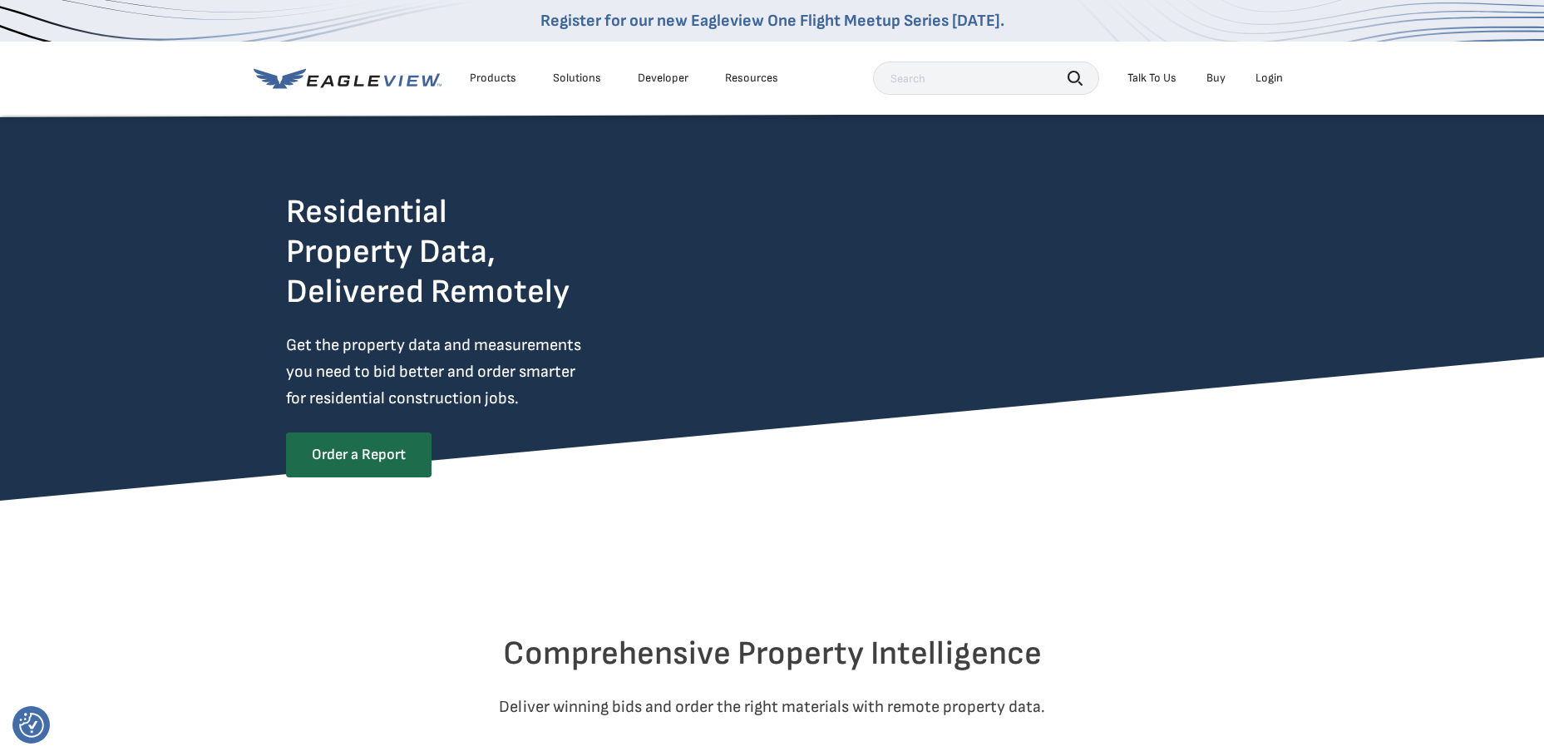
click at [1275, 75] on div "Login" at bounding box center [1269, 78] width 27 height 15
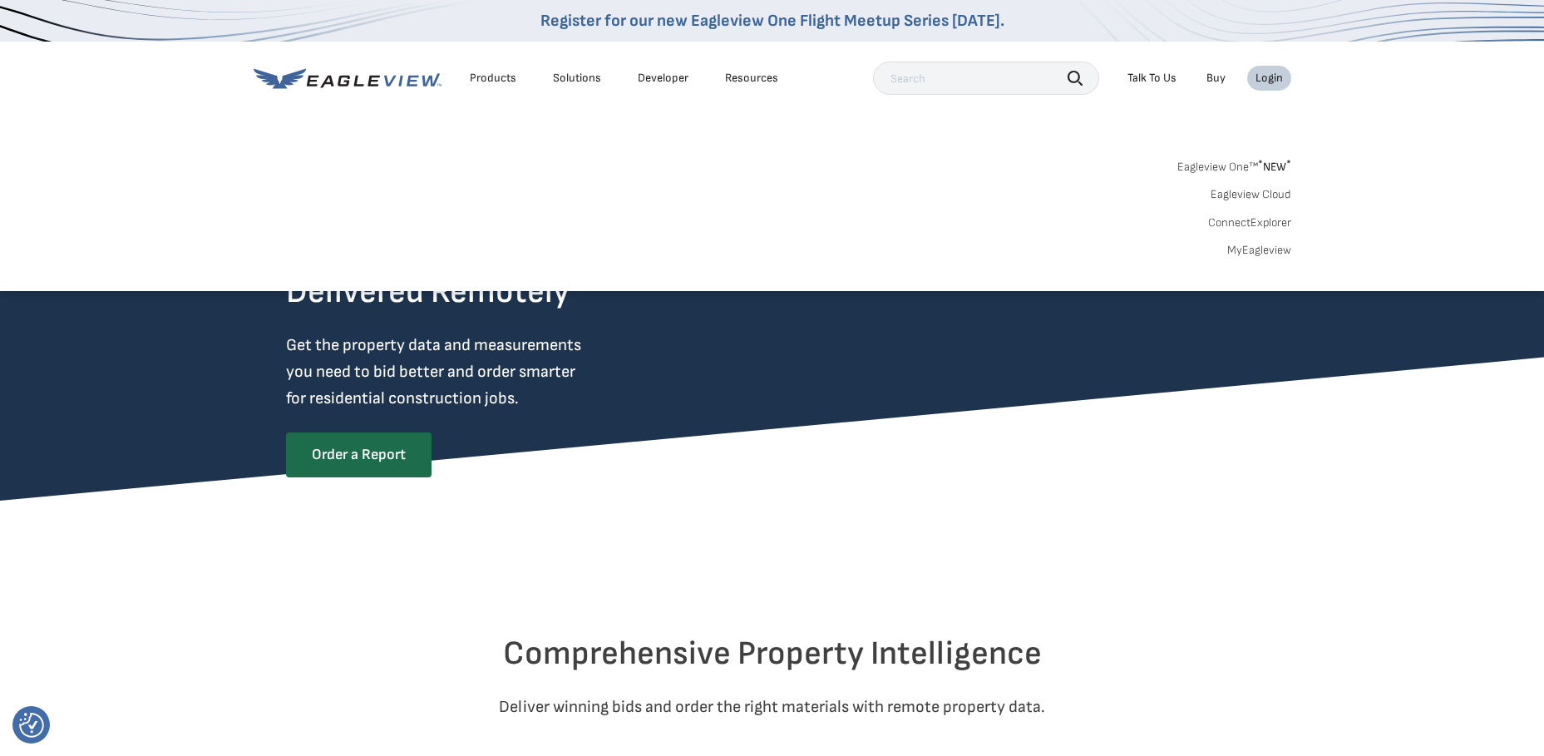
click at [1240, 221] on link "ConnectExplorer" at bounding box center [1249, 222] width 83 height 15
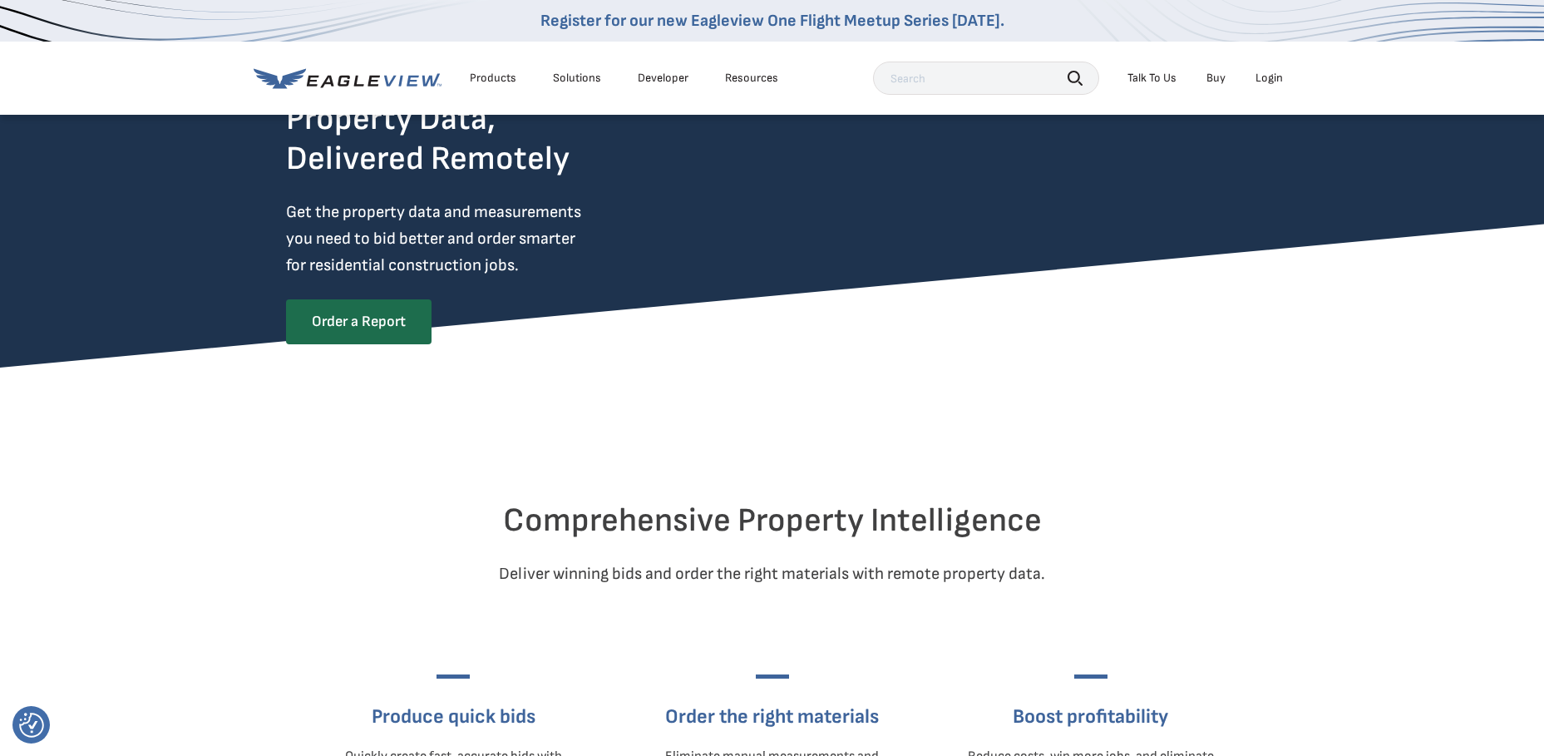
scroll to position [333, 0]
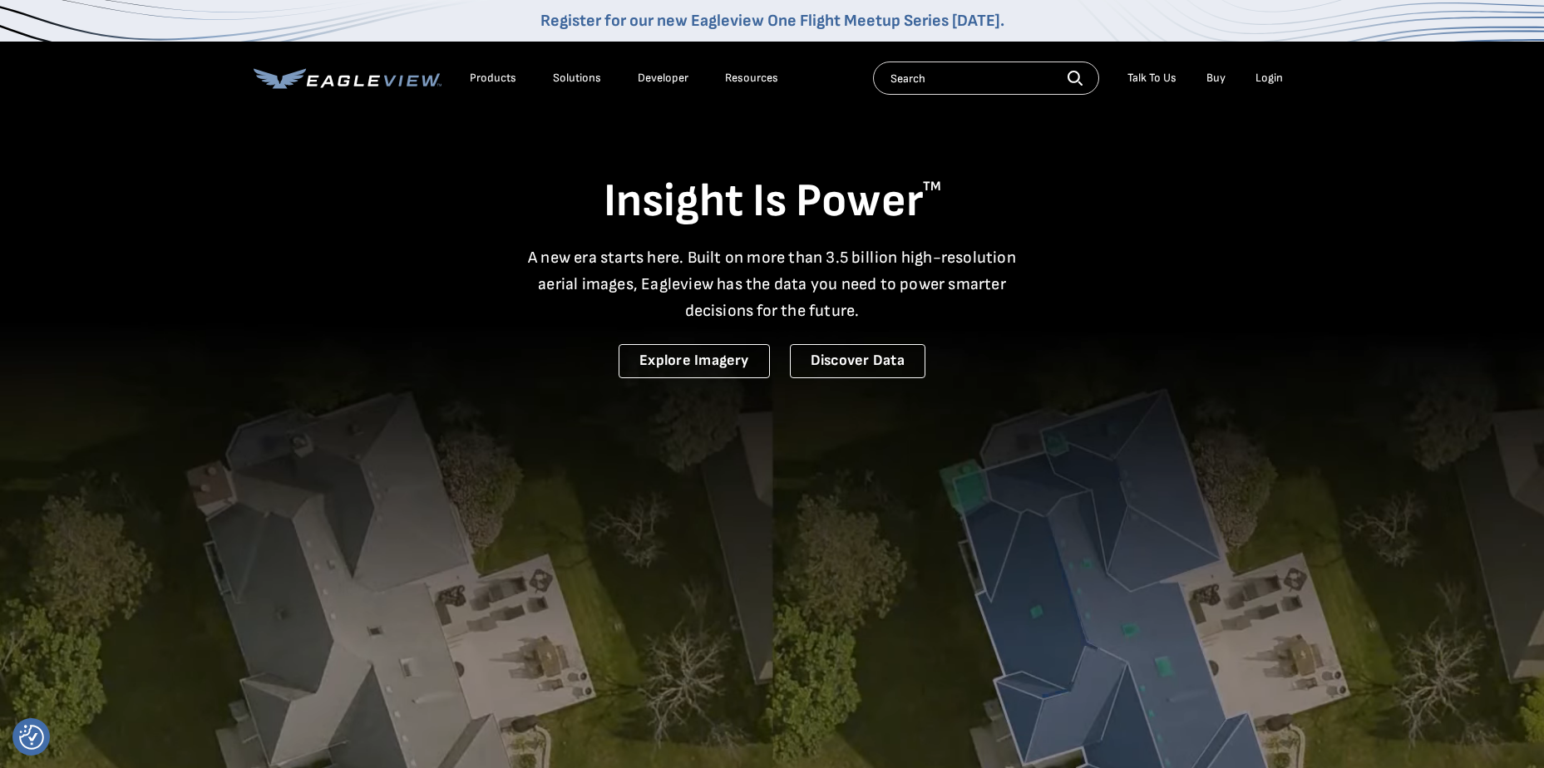
click at [398, 82] on icon at bounding box center [348, 78] width 188 height 21
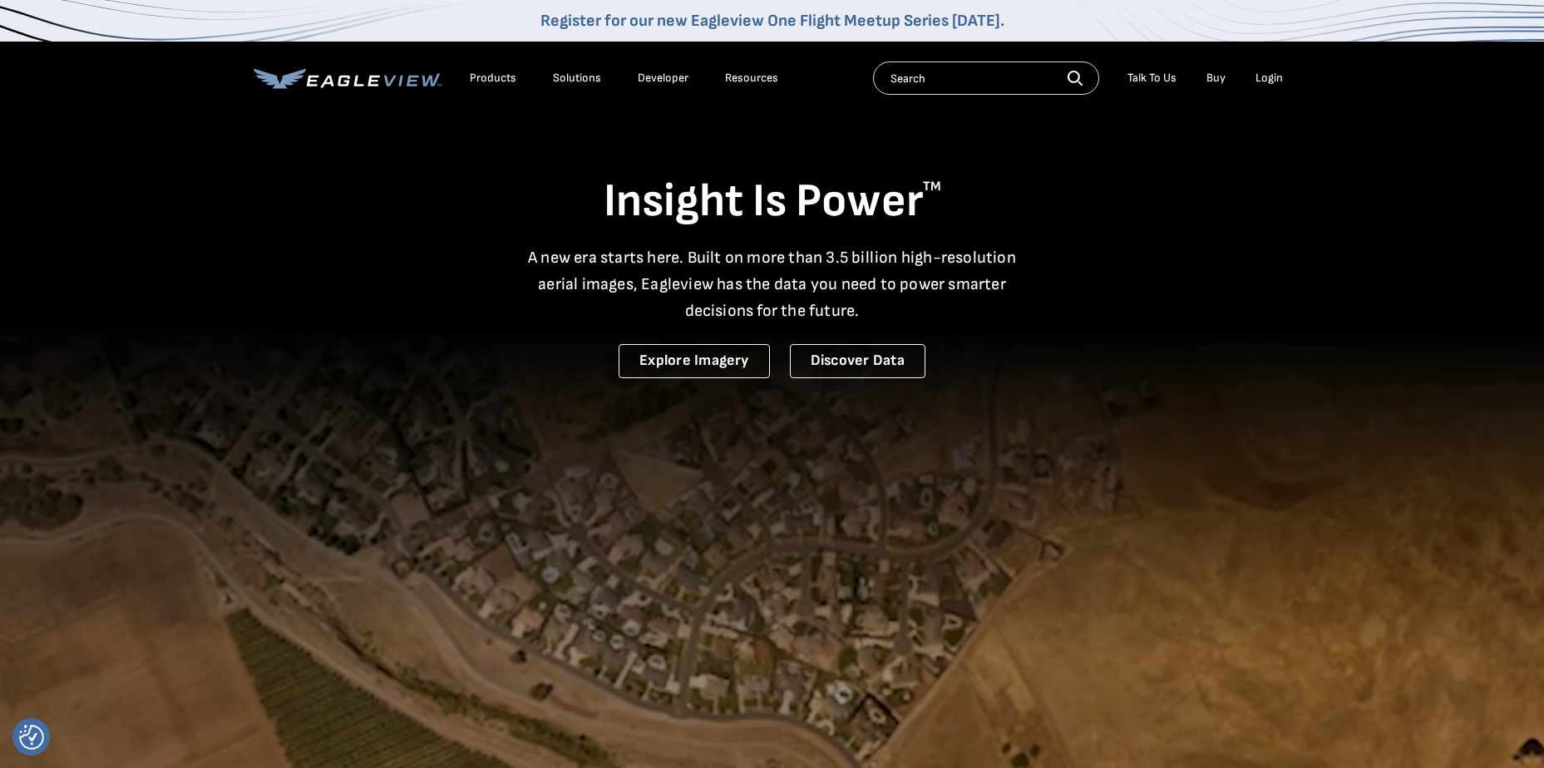
click at [1272, 77] on div "Login" at bounding box center [1269, 78] width 27 height 15
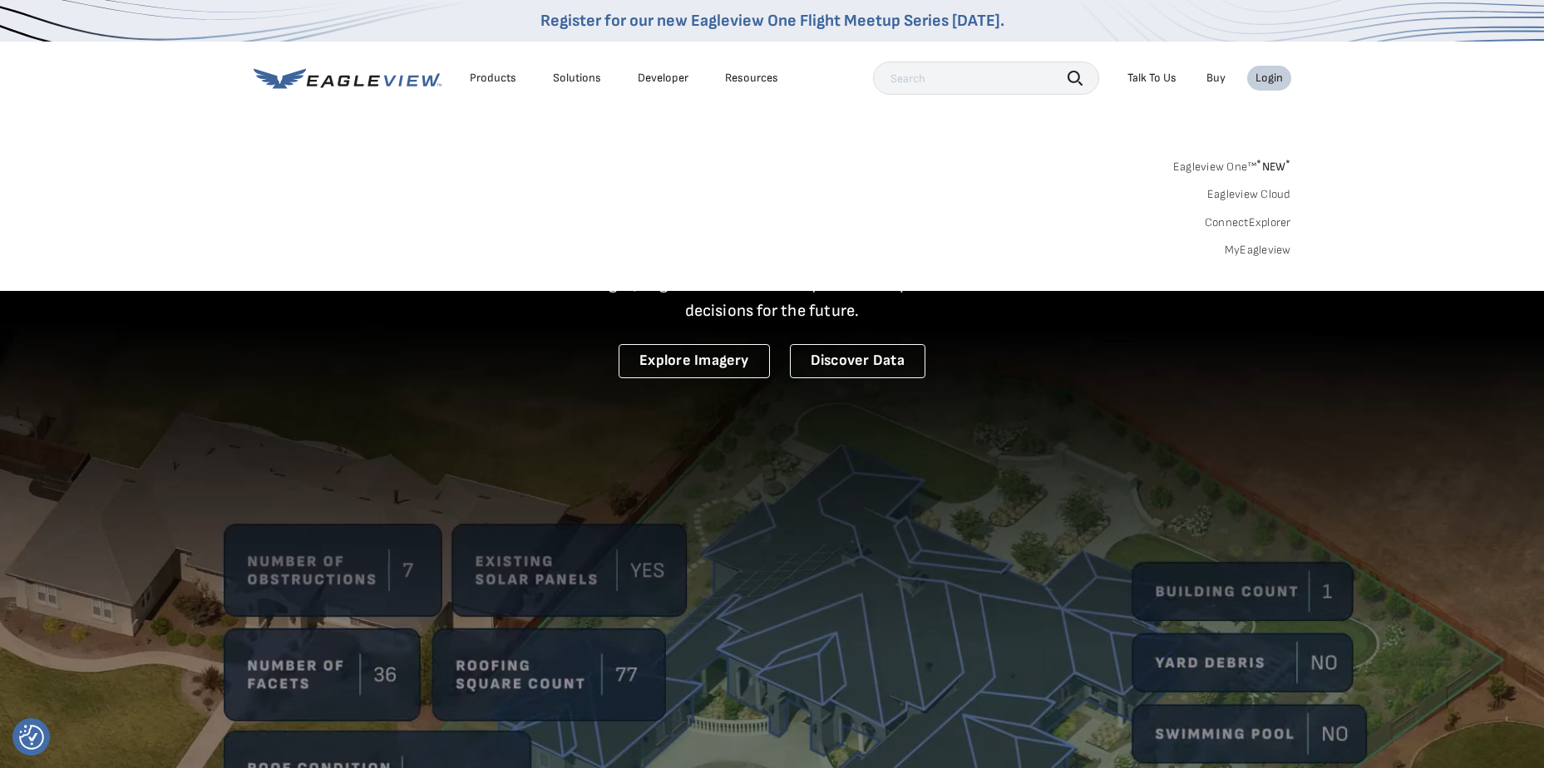
click at [1252, 249] on link "MyEagleview" at bounding box center [1258, 250] width 67 height 15
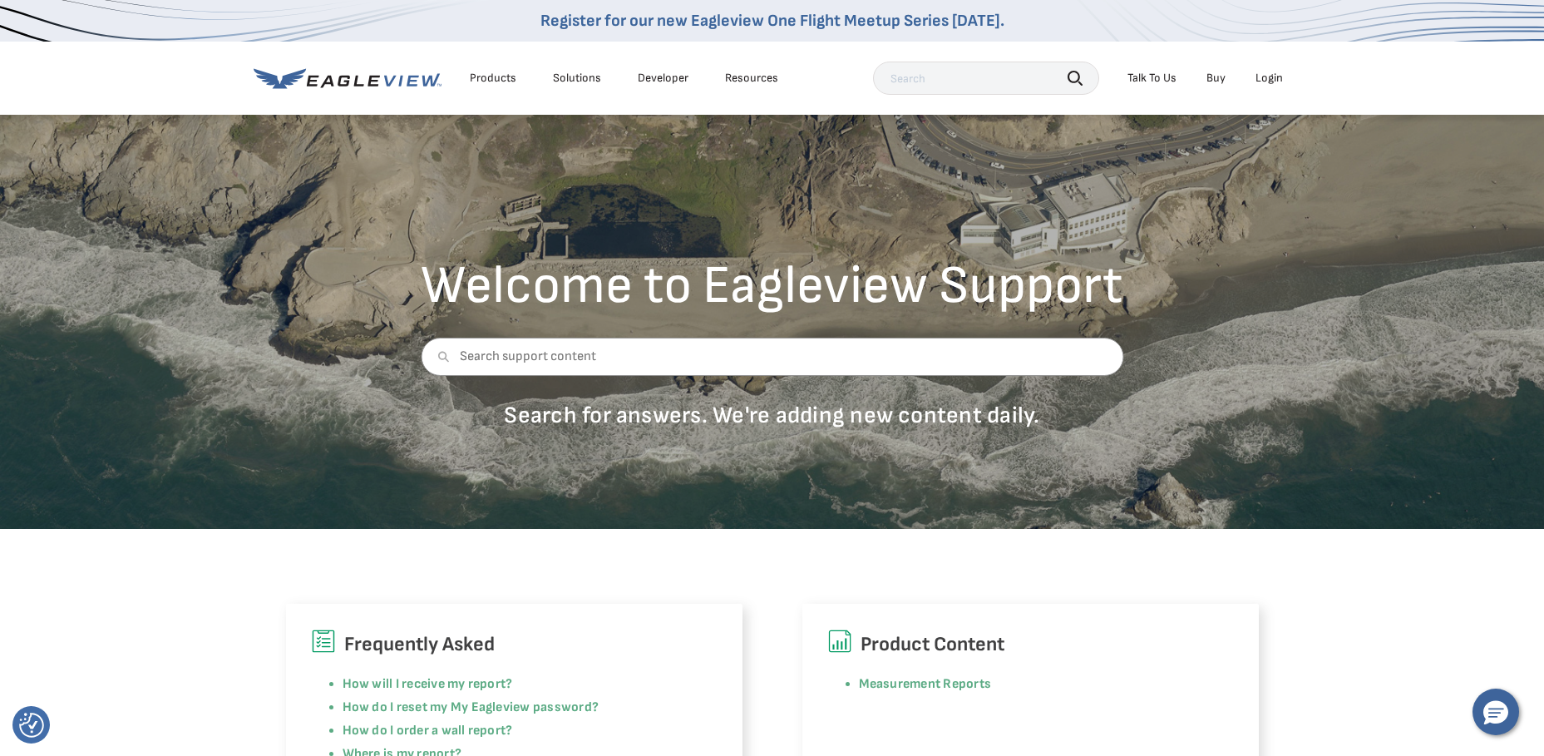
click at [1271, 82] on div "Login" at bounding box center [1269, 78] width 27 height 15
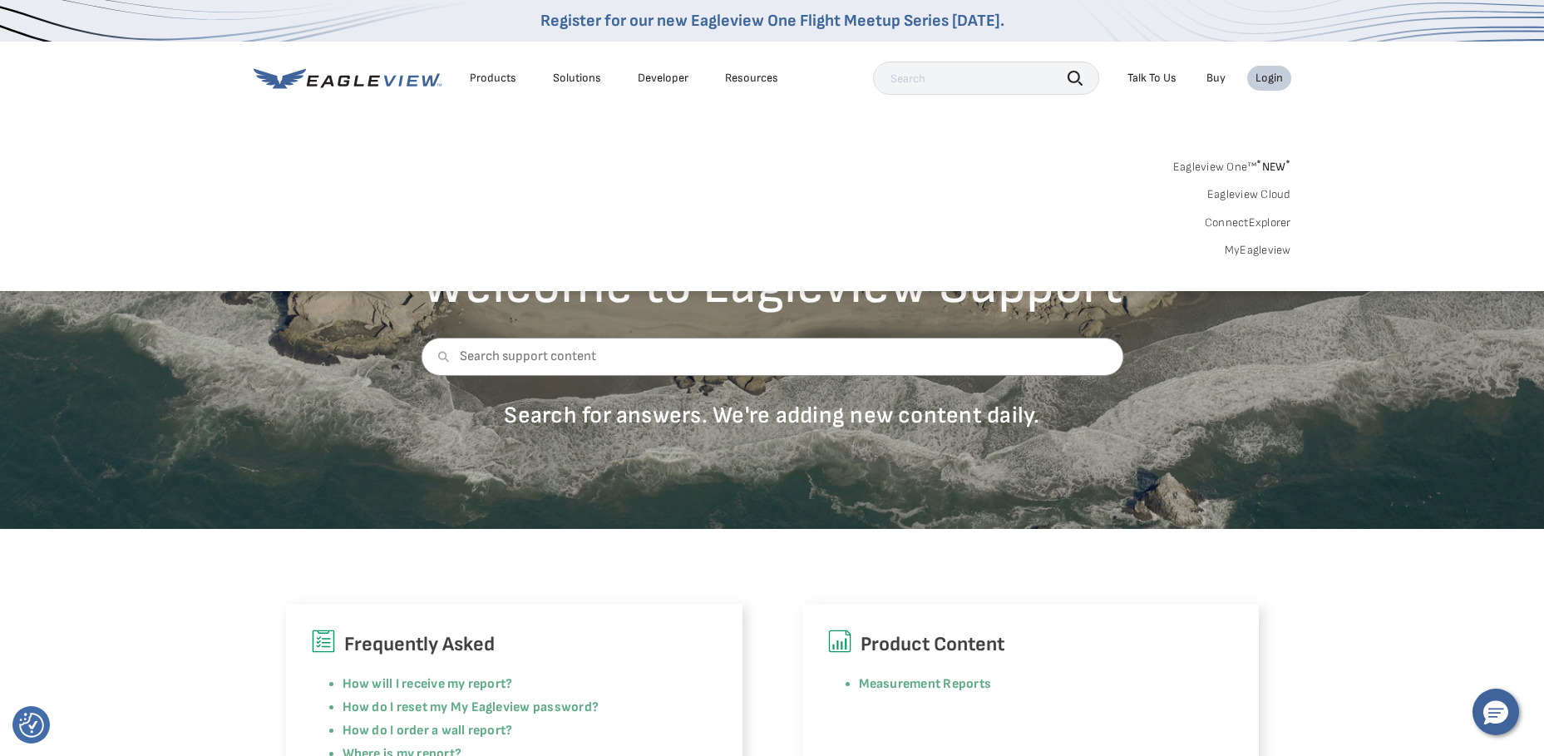
click at [1250, 253] on link "MyEagleview" at bounding box center [1258, 250] width 67 height 15
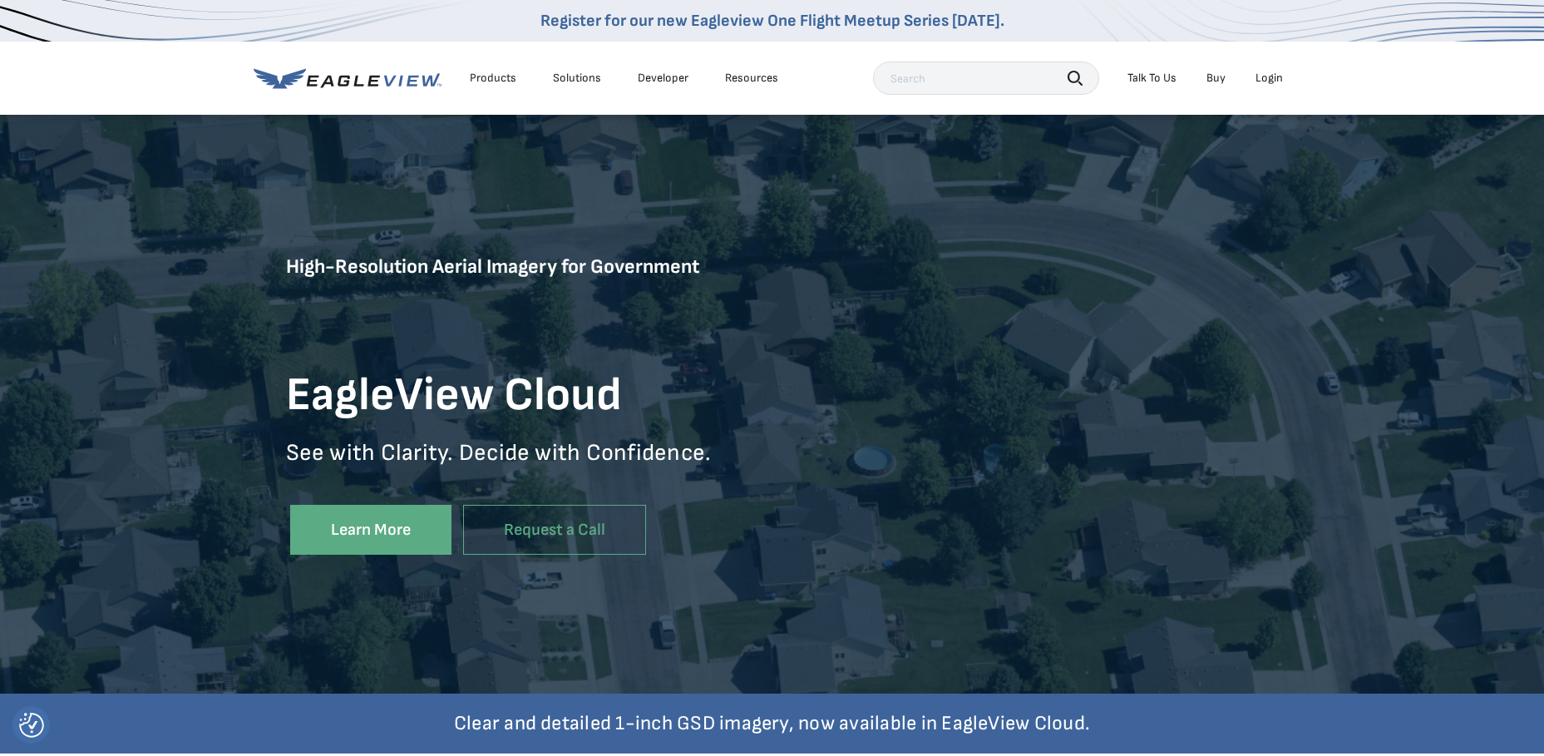
click at [1267, 82] on div "Login" at bounding box center [1269, 78] width 27 height 15
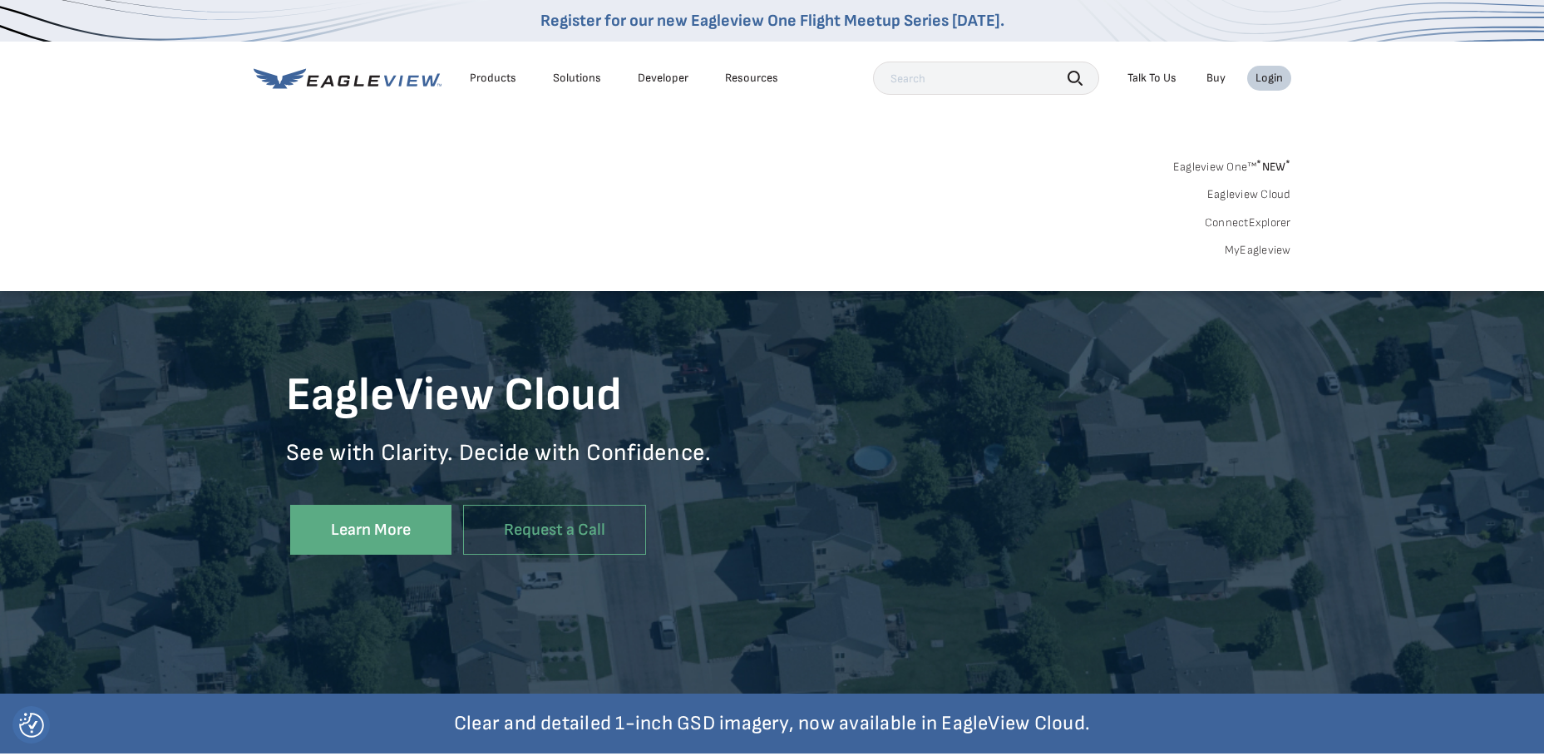
click at [936, 185] on div "Eagleview One™ * NEW * Eagleview Cloud ConnectExplorer MyEagleview" at bounding box center [773, 206] width 1038 height 103
click at [791, 23] on link "Register for our new Eagleview One Flight Meetup Series [DATE]." at bounding box center [773, 21] width 464 height 20
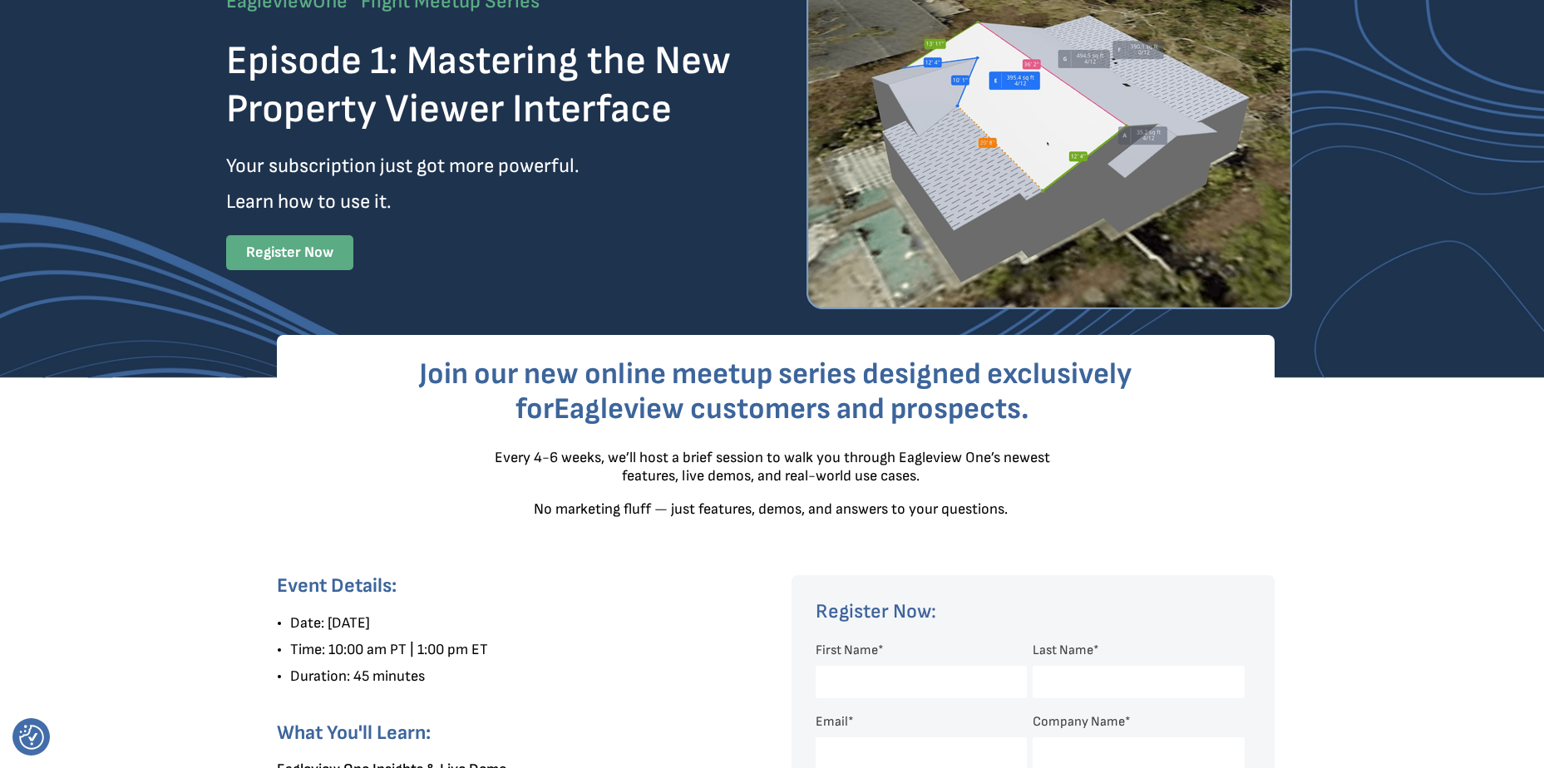
scroll to position [146, 0]
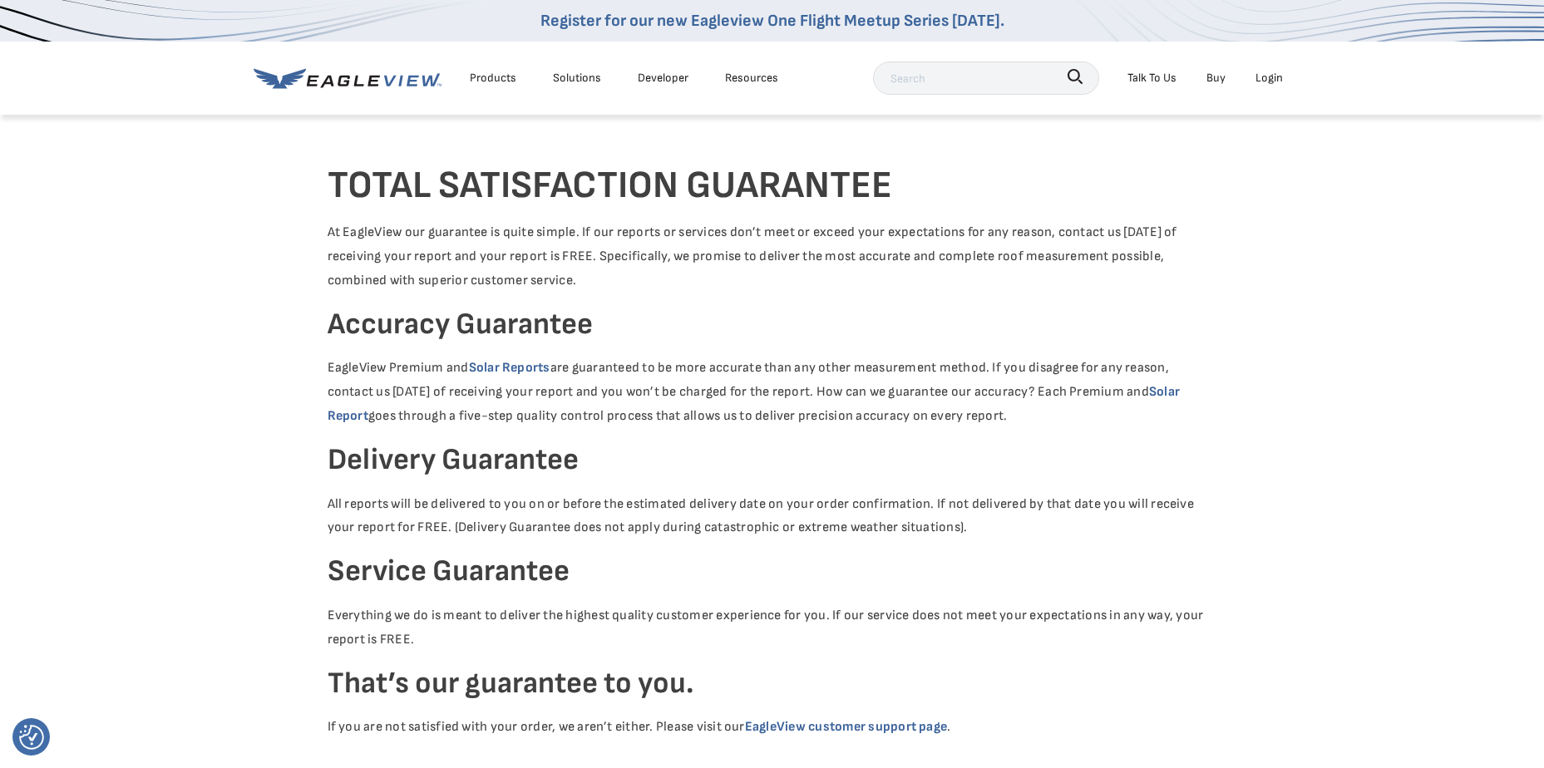
click at [1269, 78] on div "Login" at bounding box center [1269, 77] width 27 height 21
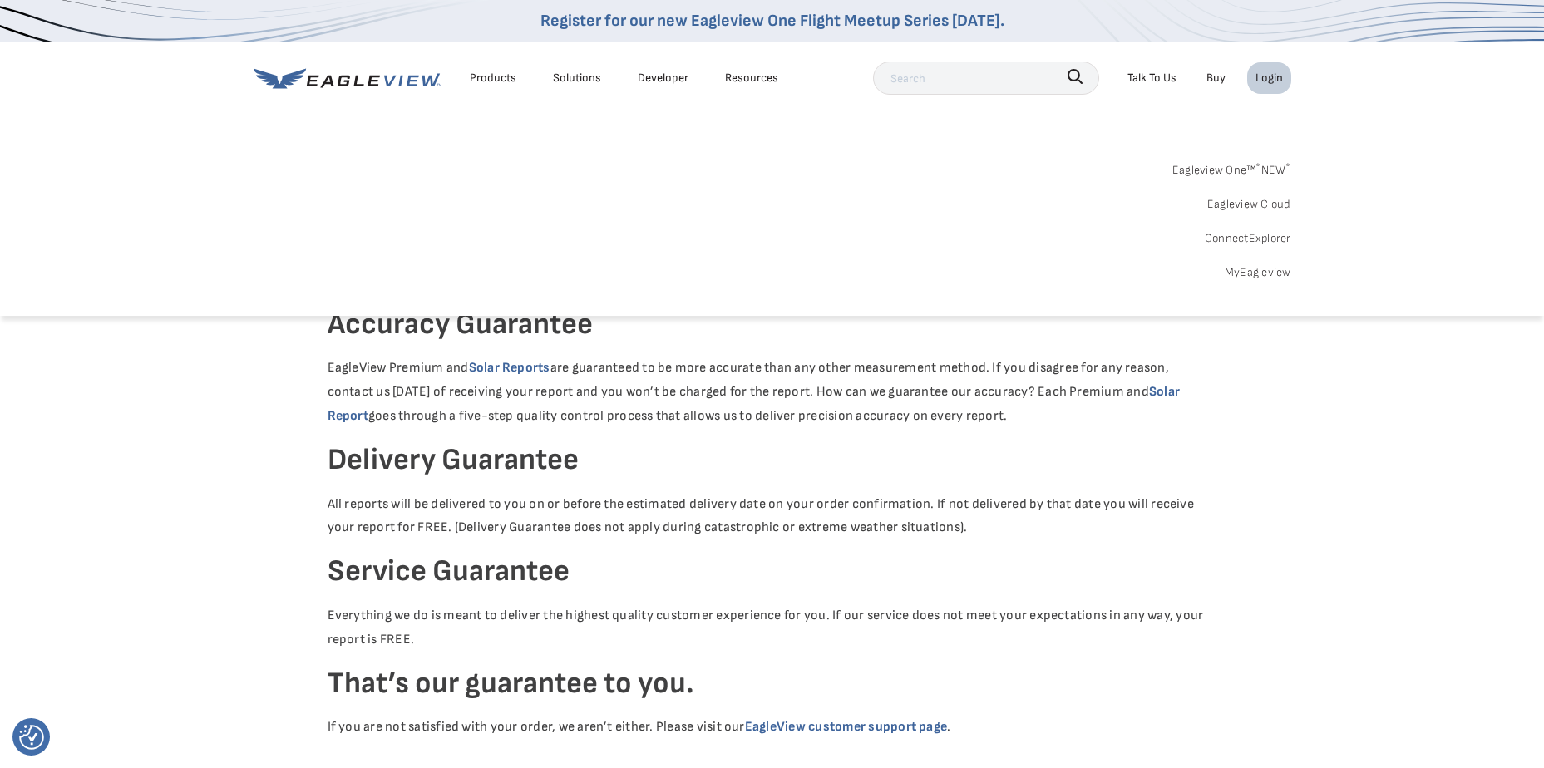
click at [1248, 269] on link "MyEagleview" at bounding box center [1258, 272] width 67 height 21
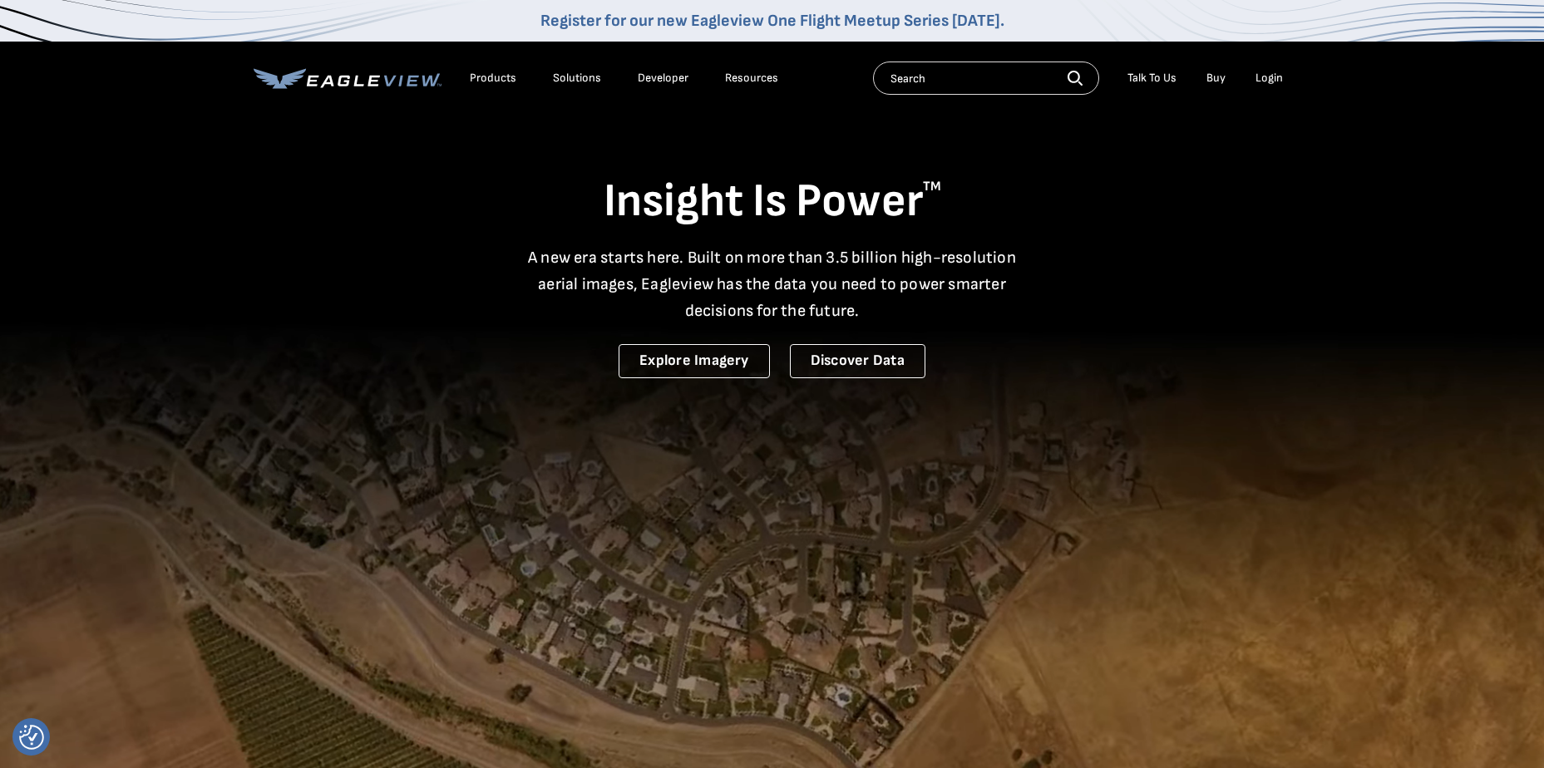
click at [1264, 82] on div "Login" at bounding box center [1269, 78] width 27 height 15
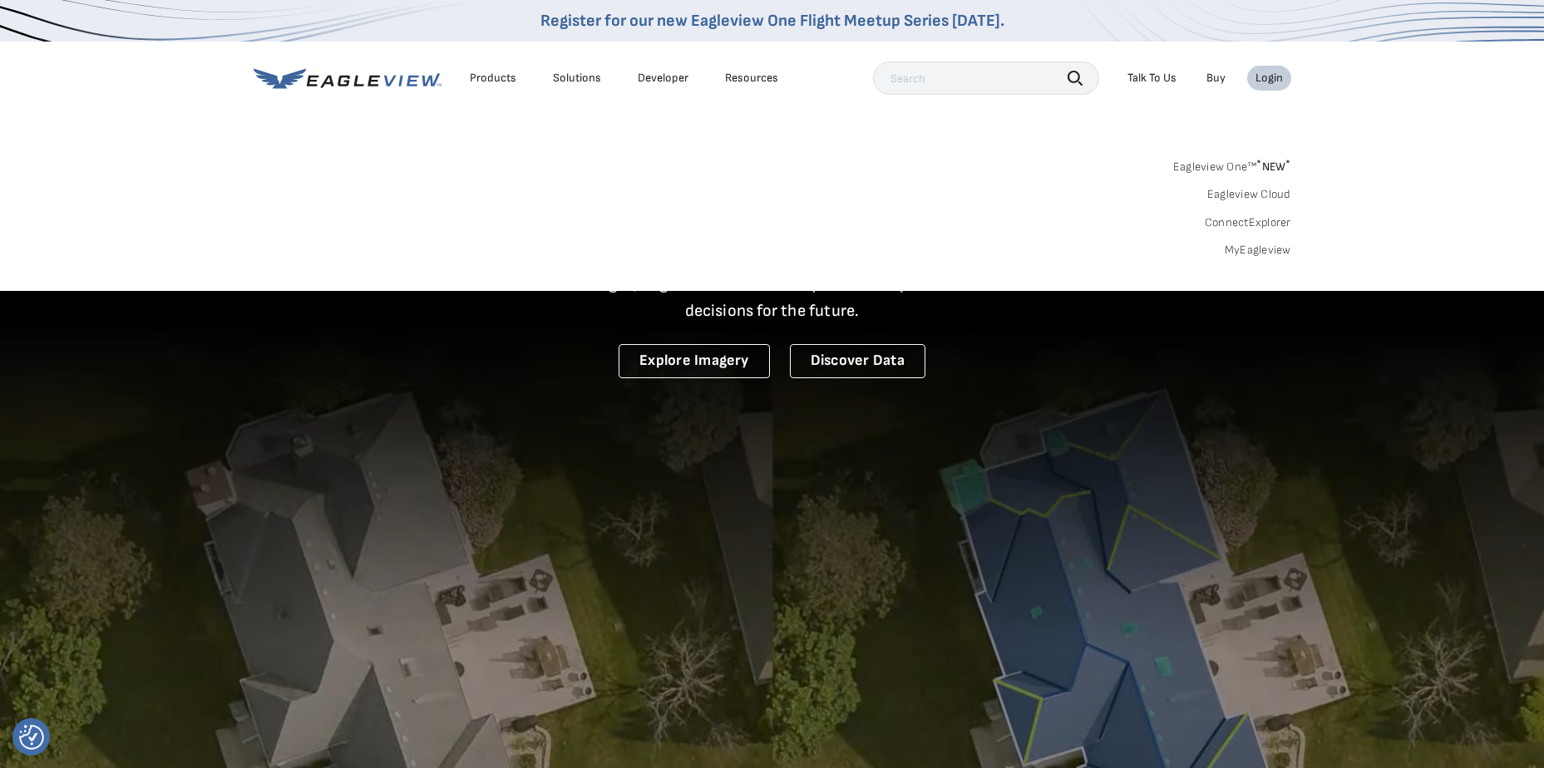
click at [1267, 247] on link "MyEagleview" at bounding box center [1258, 250] width 67 height 15
